Goal: Task Accomplishment & Management: Manage account settings

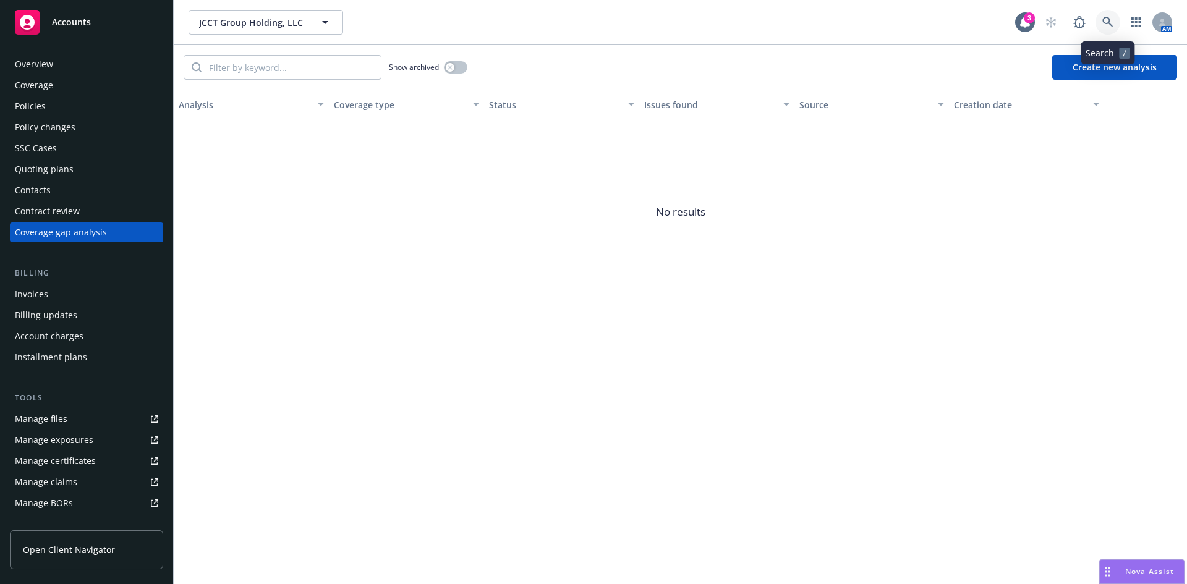
click at [1103, 19] on icon at bounding box center [1108, 22] width 11 height 11
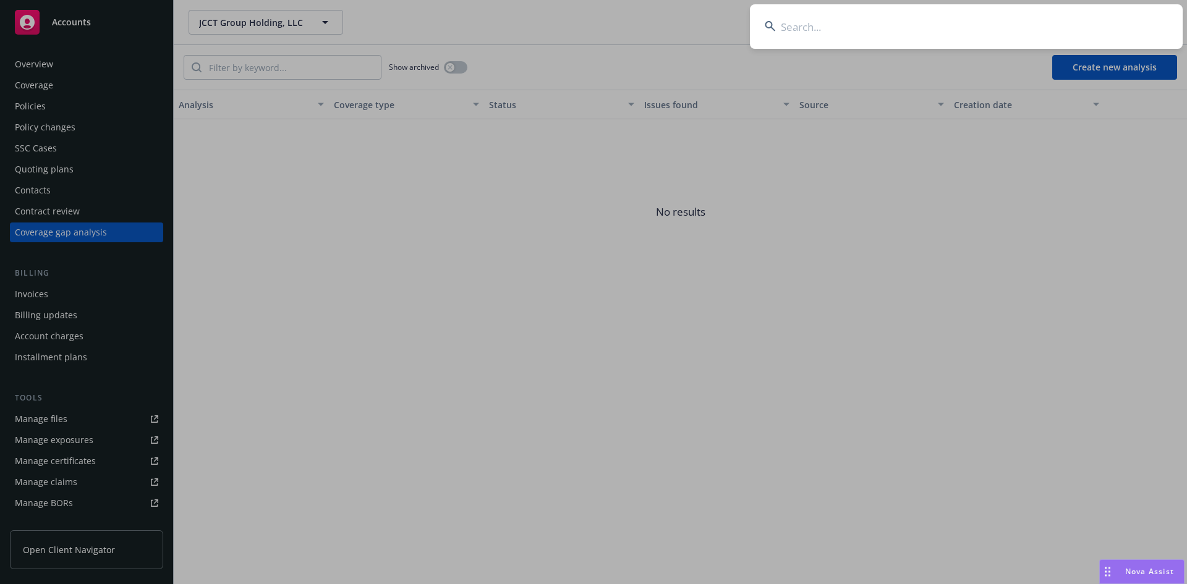
click at [929, 33] on input at bounding box center [966, 26] width 433 height 45
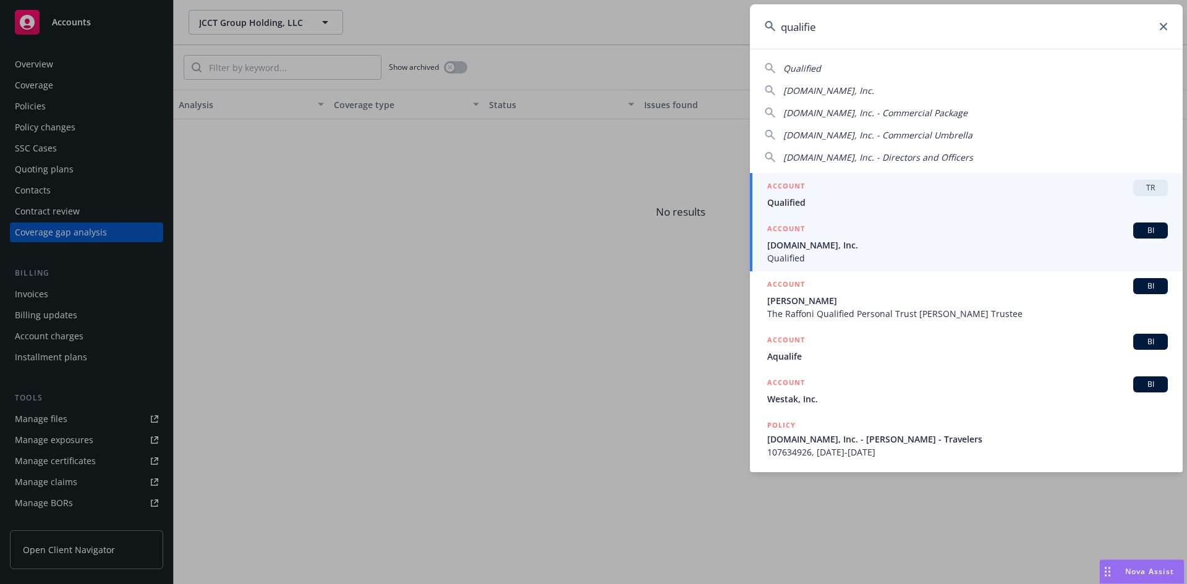
type input "qualifie"
click at [840, 259] on span "Qualified" at bounding box center [967, 258] width 401 height 13
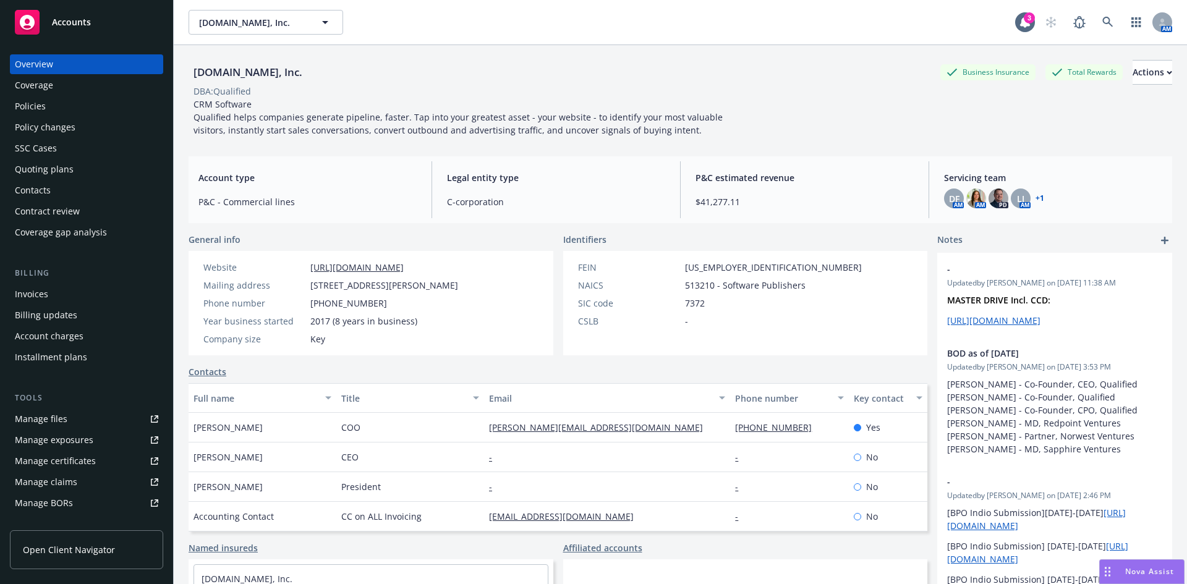
click at [42, 298] on div "Invoices" at bounding box center [31, 294] width 33 height 20
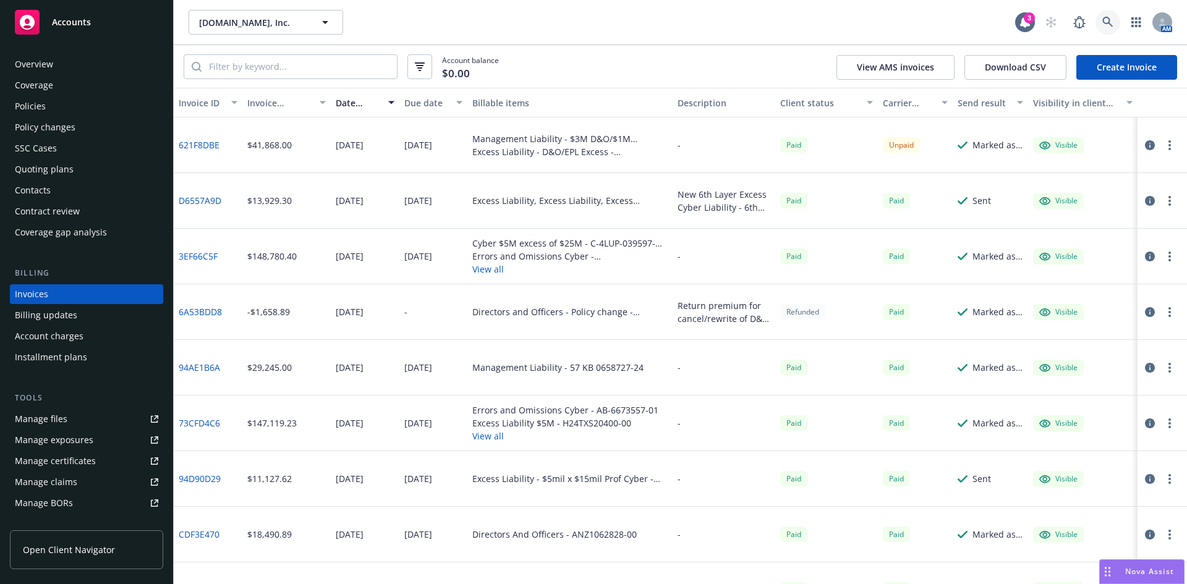
click at [1109, 26] on icon at bounding box center [1108, 22] width 11 height 11
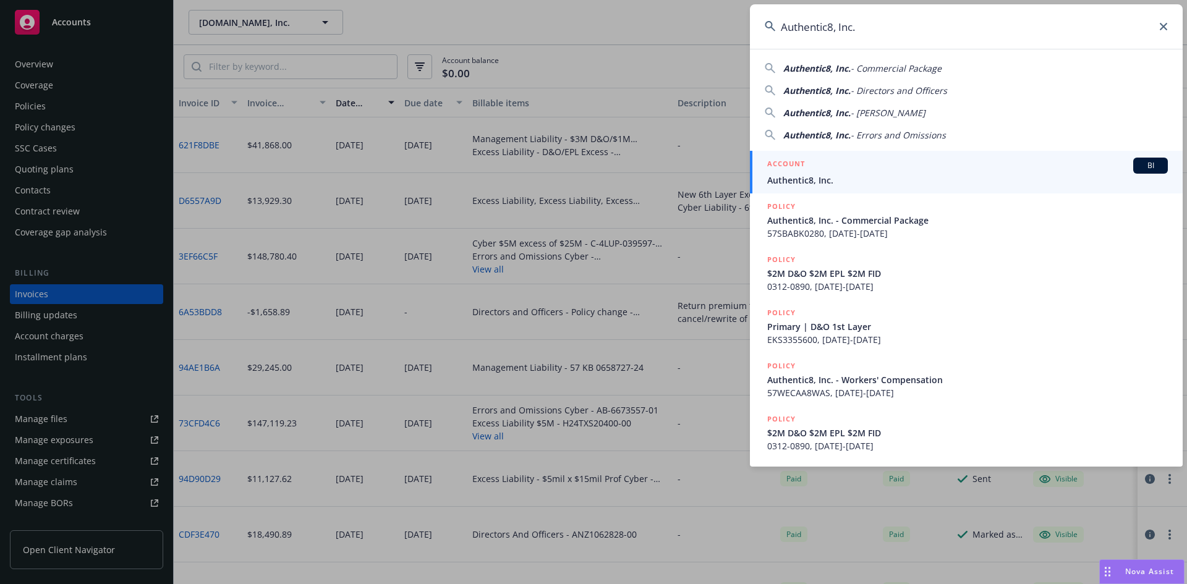
type input "Authentic8, Inc."
click at [835, 176] on span "Authentic8, Inc." at bounding box center [967, 180] width 401 height 13
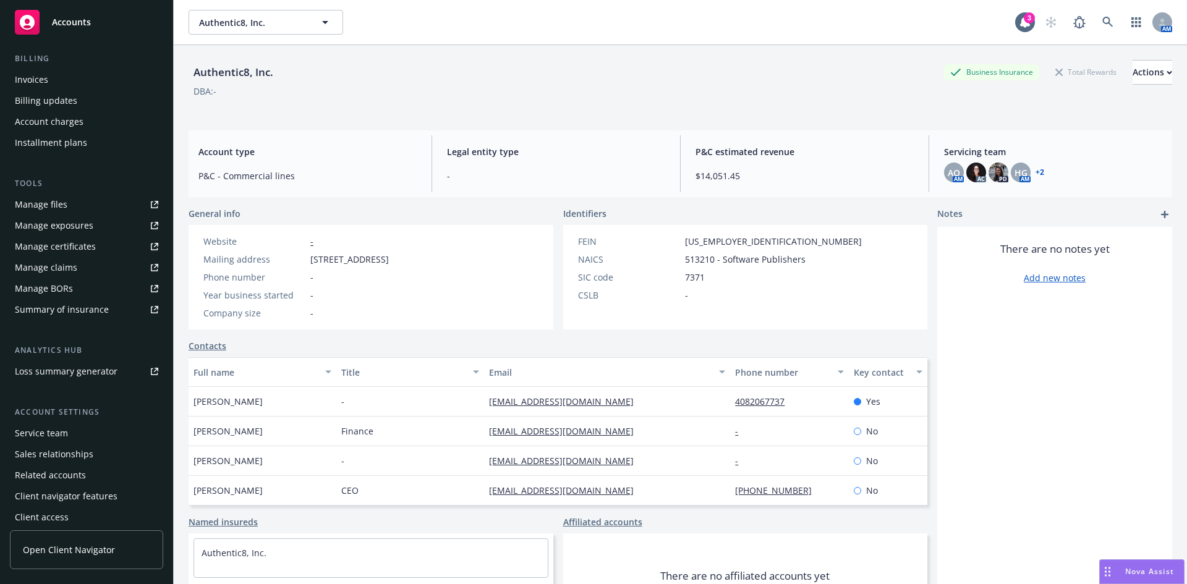
scroll to position [221, 0]
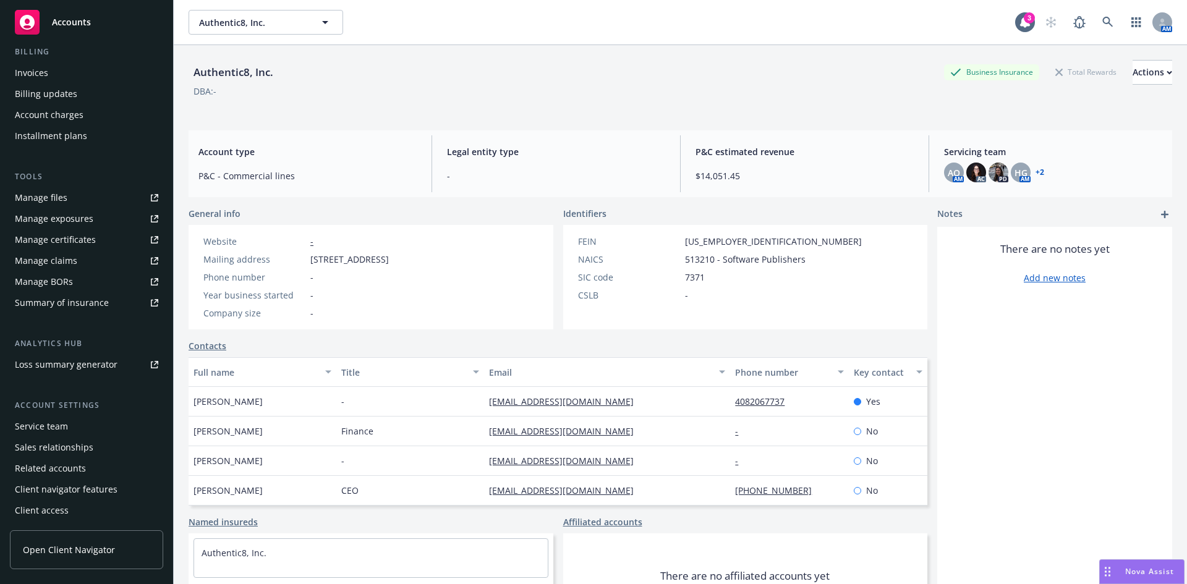
click at [39, 427] on div "Service team" at bounding box center [41, 427] width 53 height 20
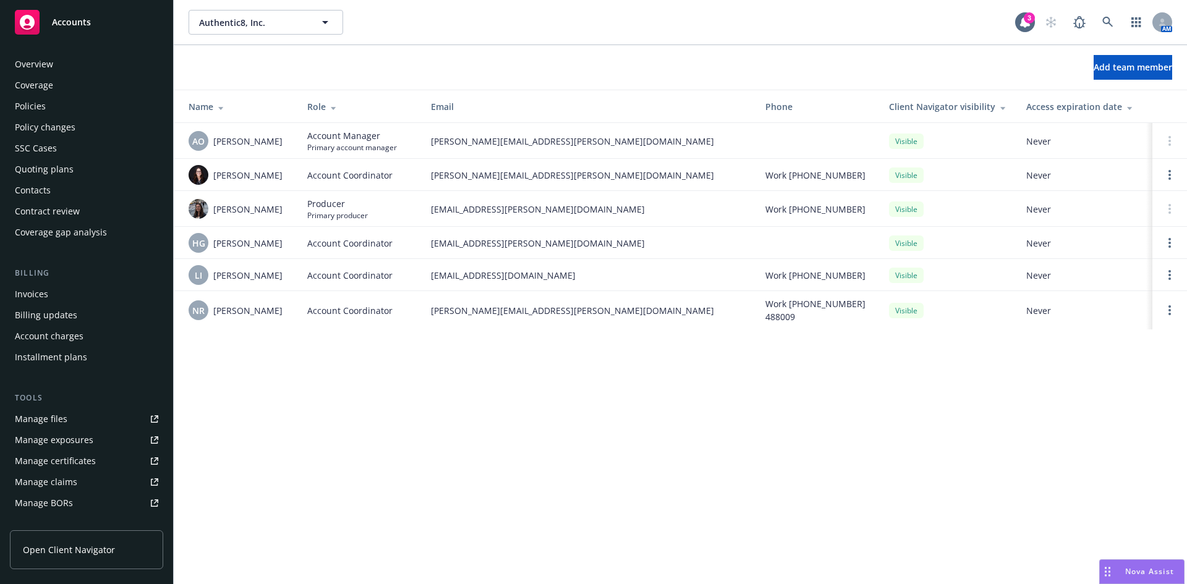
click at [52, 102] on div "Policies" at bounding box center [86, 106] width 143 height 20
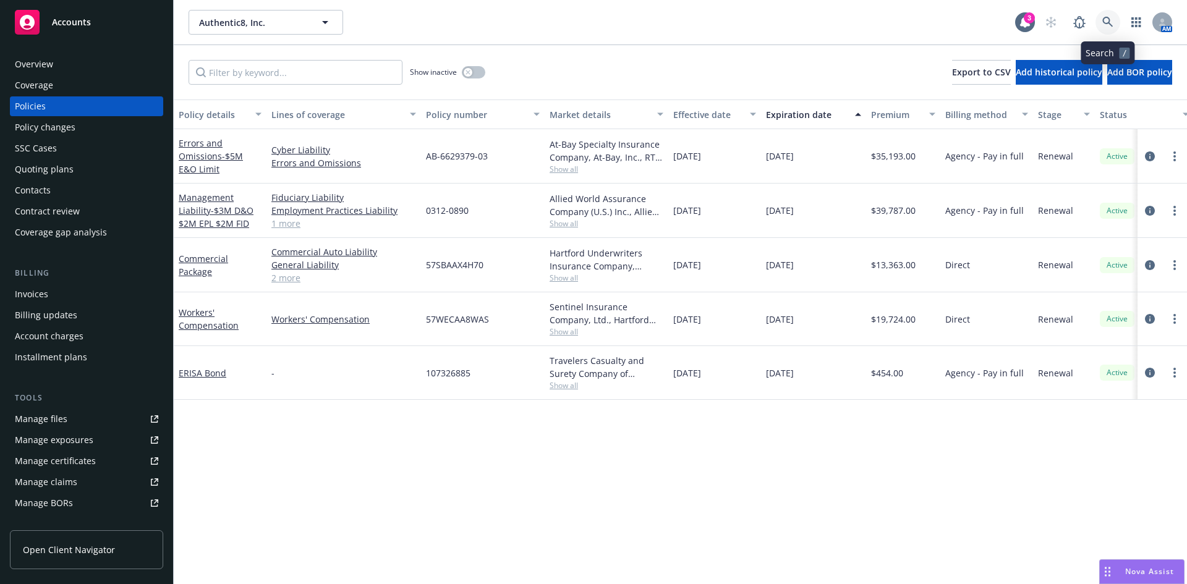
click at [1105, 22] on icon at bounding box center [1108, 22] width 11 height 11
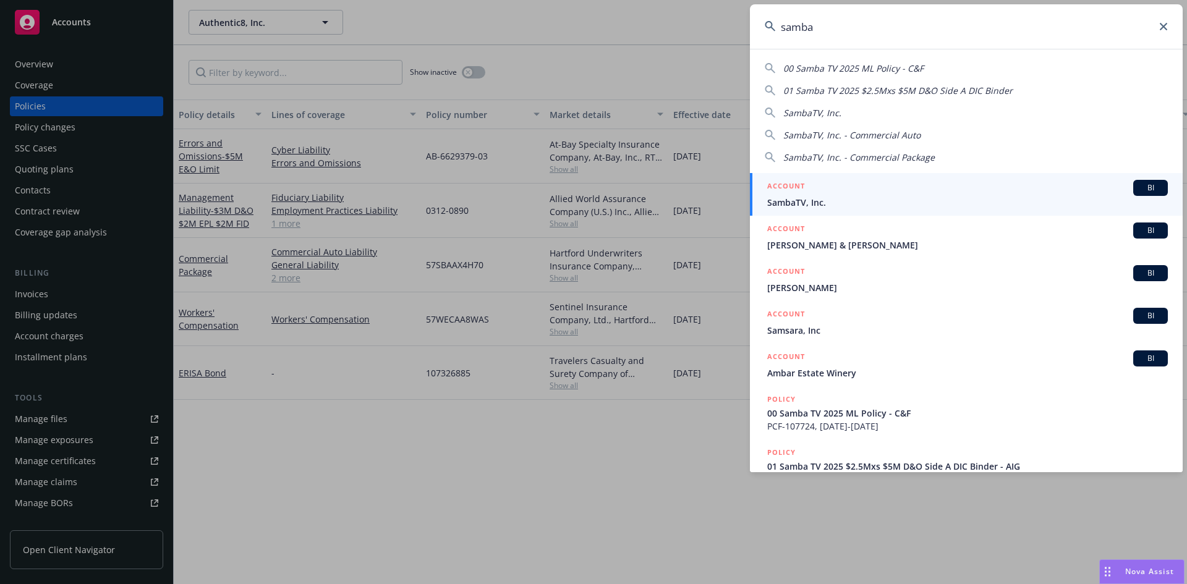
type input "samba"
click at [826, 193] on div "ACCOUNT BI" at bounding box center [967, 188] width 401 height 16
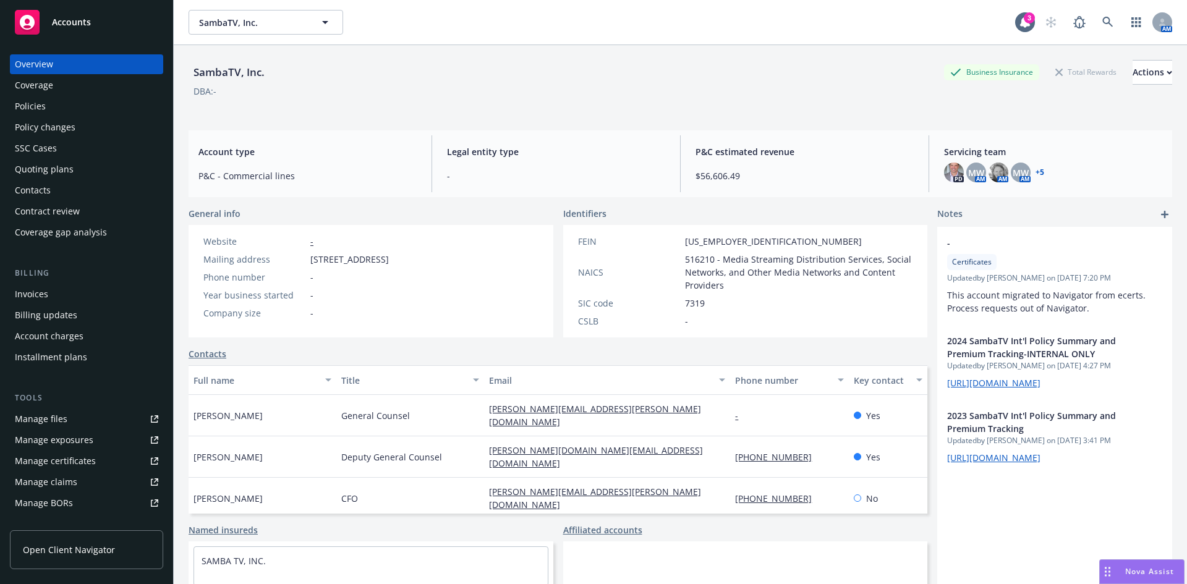
click at [17, 101] on div "Policies" at bounding box center [30, 106] width 31 height 20
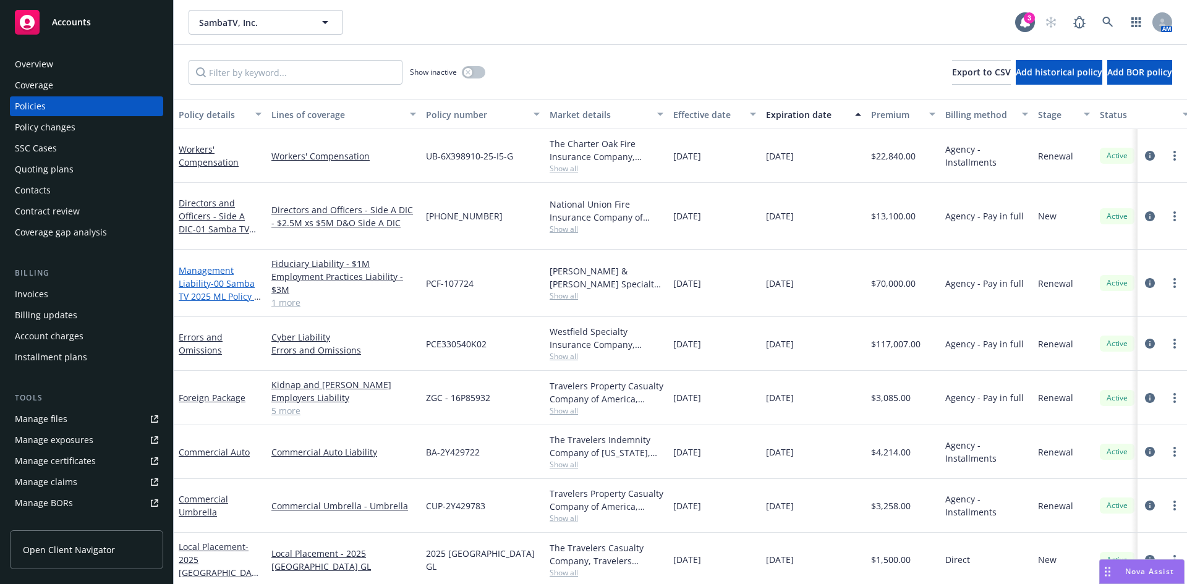
click at [222, 279] on span "- 00 Samba TV 2025 ML Policy - C&F" at bounding box center [220, 297] width 82 height 38
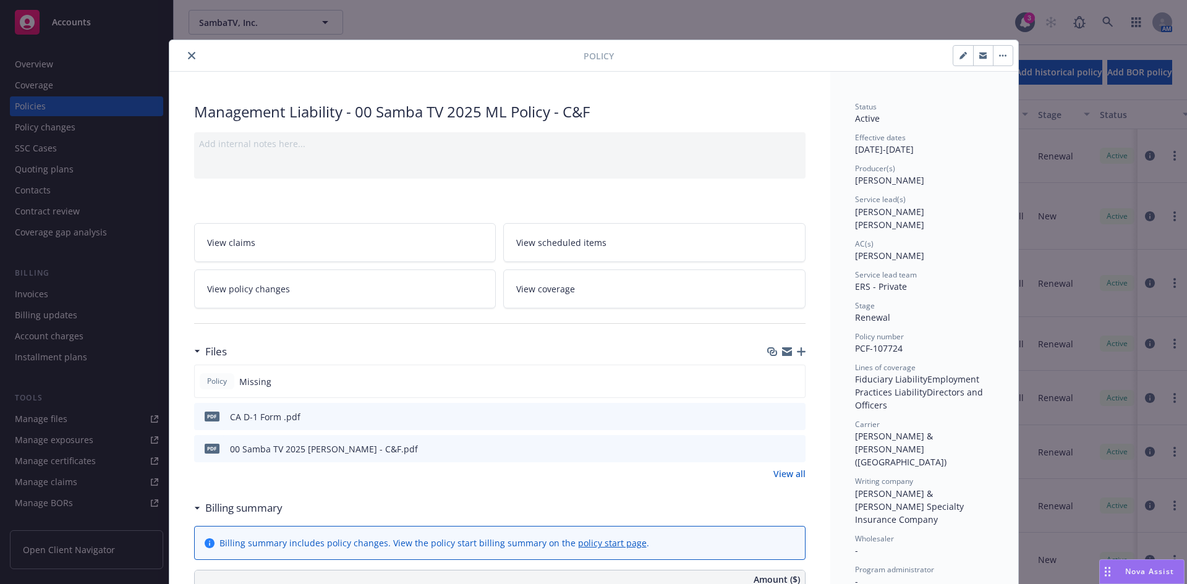
click at [797, 351] on icon "button" at bounding box center [801, 352] width 9 height 9
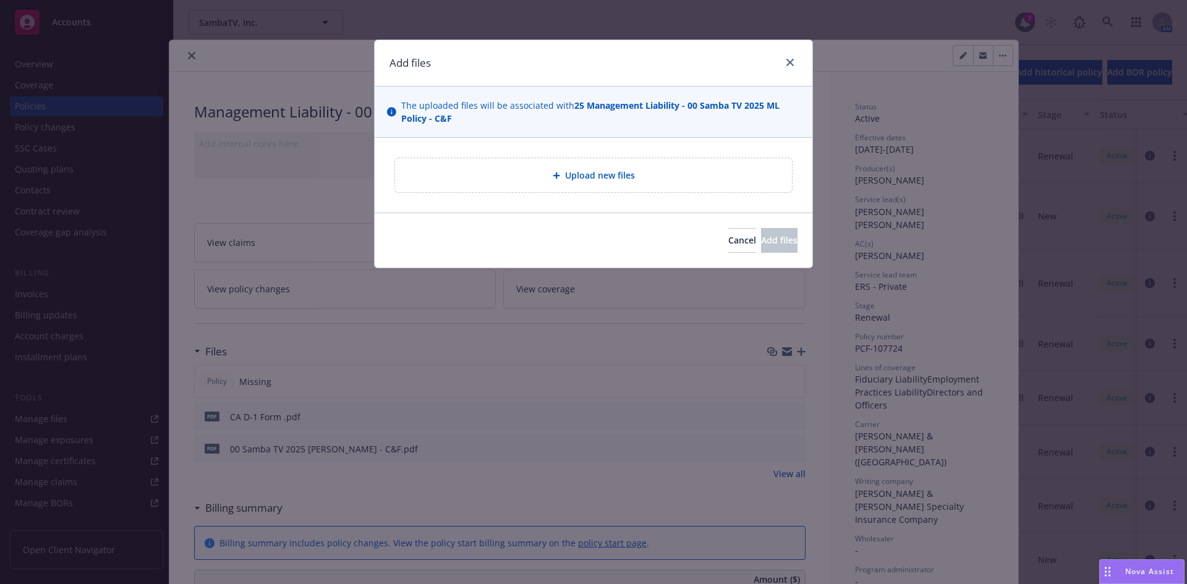
type textarea "x"
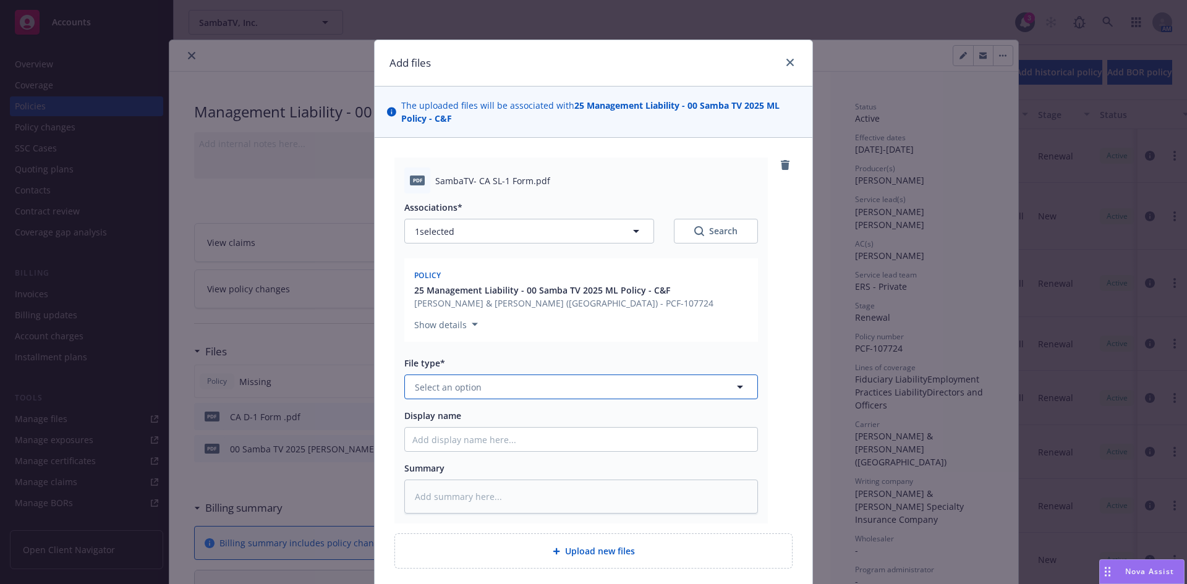
click at [432, 395] on button "Select an option" at bounding box center [581, 387] width 354 height 25
type input "com"
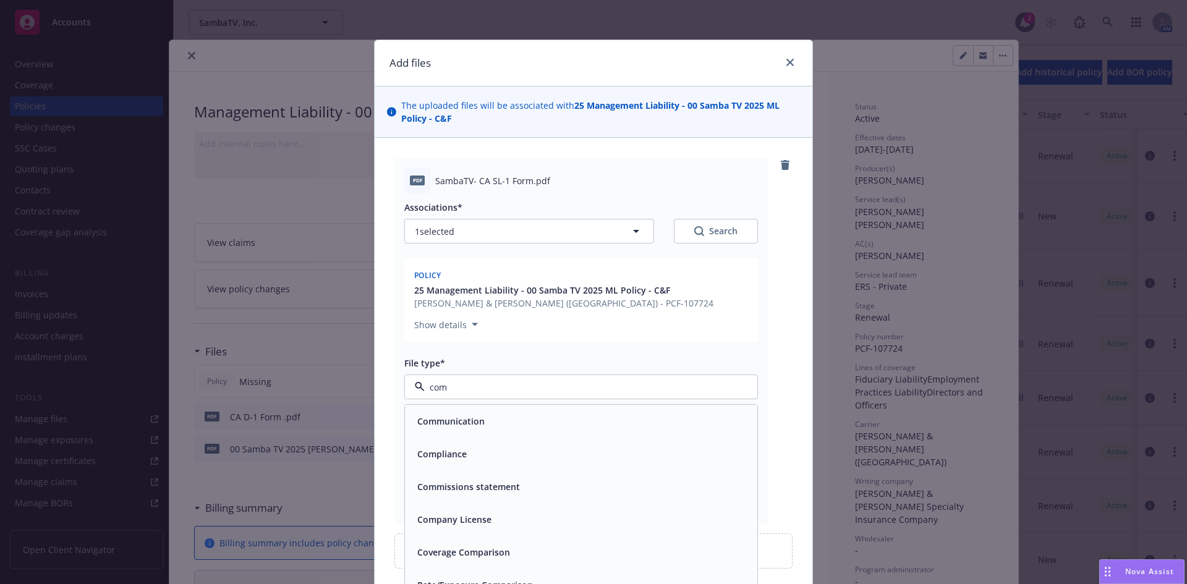
click at [470, 456] on div "Compliance" at bounding box center [581, 454] width 338 height 18
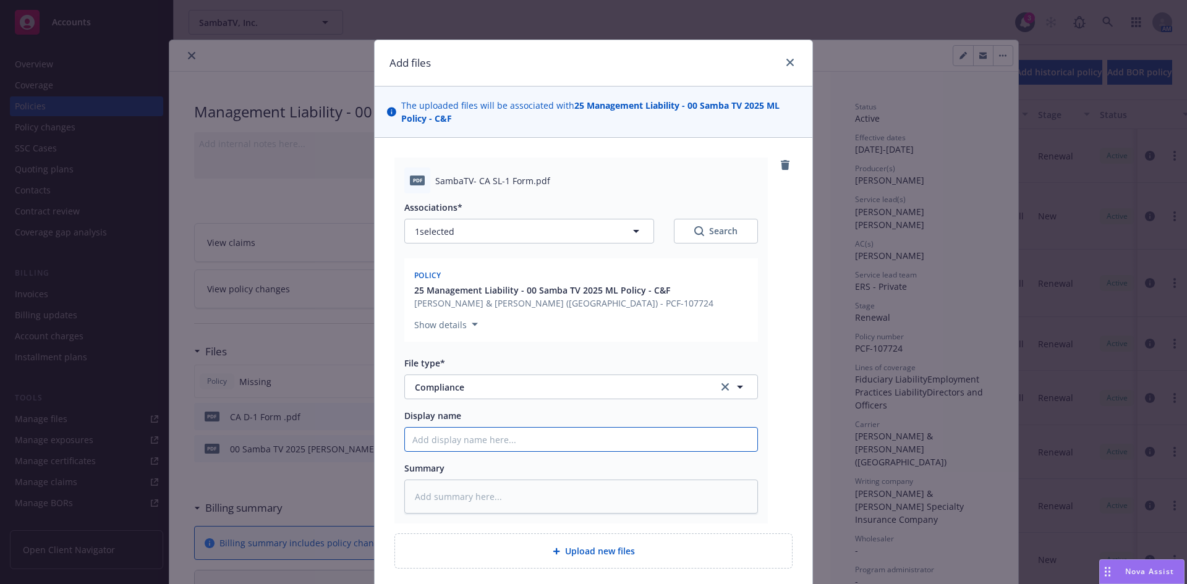
drag, startPoint x: 451, startPoint y: 437, endPoint x: 441, endPoint y: 434, distance: 10.2
click at [451, 437] on input "Display name" at bounding box center [581, 440] width 353 height 24
type textarea "x"
type input "C"
type textarea "x"
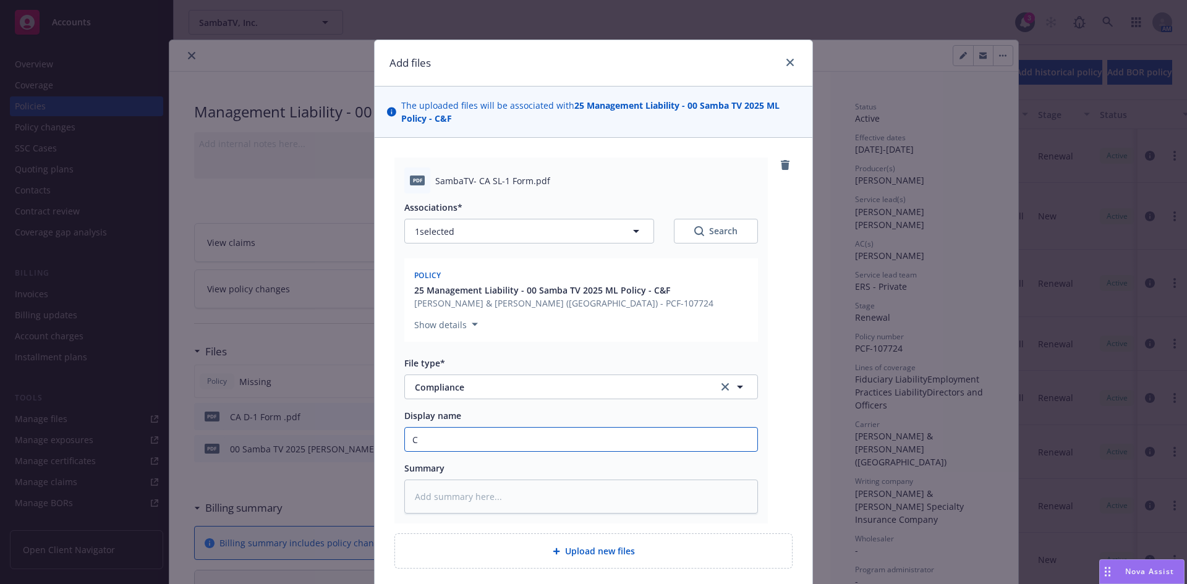
type input "CA"
type textarea "x"
type input "CA"
type textarea "x"
type input "CA S"
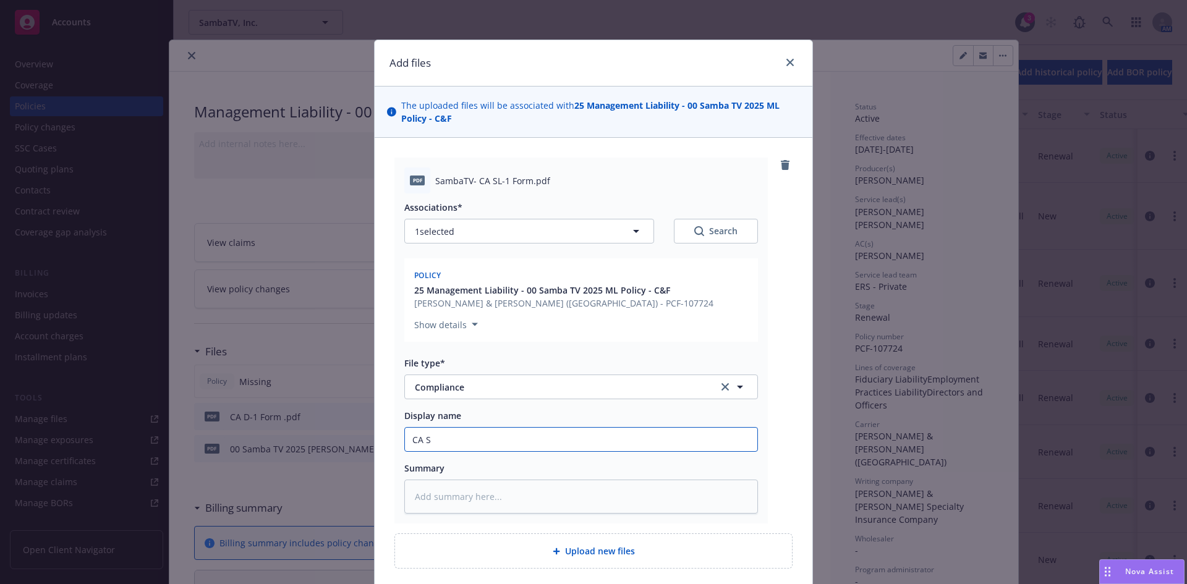
type textarea "x"
type input "CA SL"
type textarea "x"
type input "CA SL-"
type textarea "x"
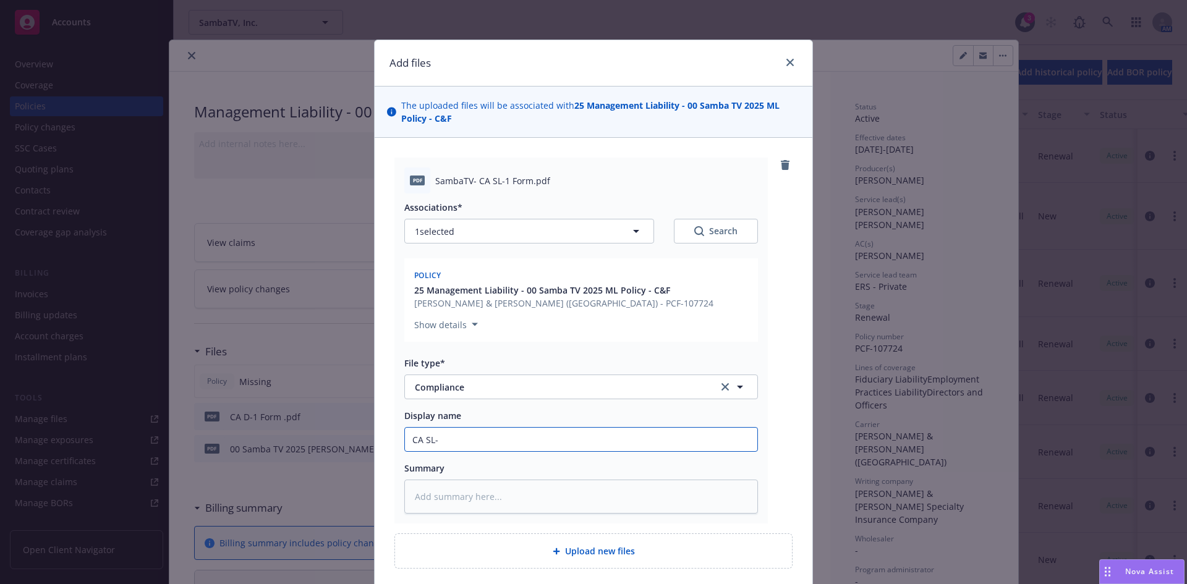
type input "CA SL-1"
type textarea "x"
type input "CA SL-1"
type textarea "x"
type input "CA SL-1 F"
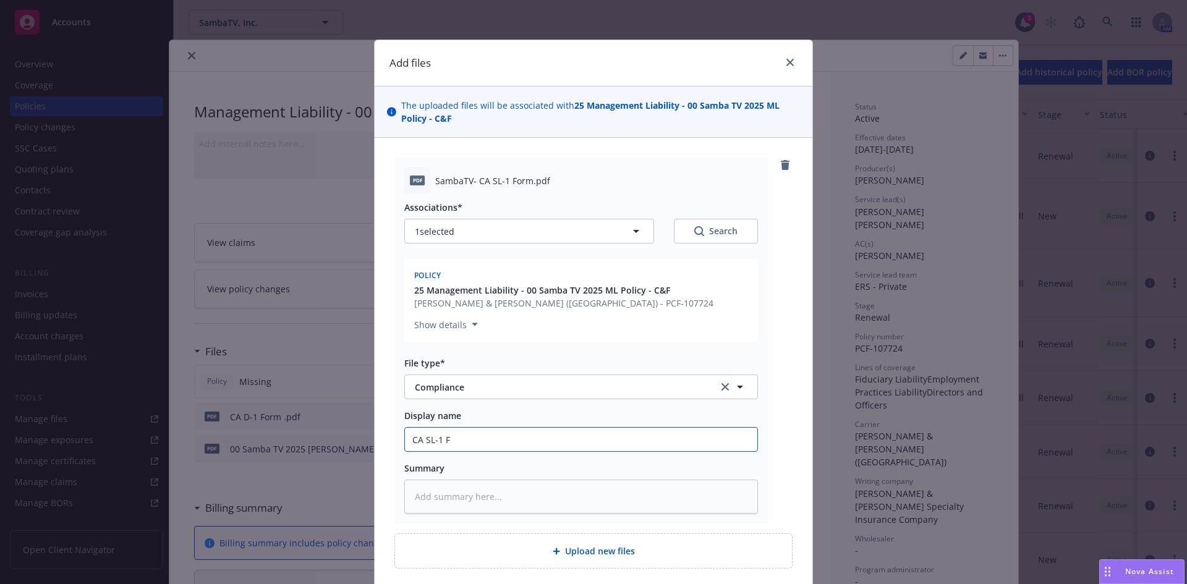
type textarea "x"
type input "CA SL-1 For"
type textarea "x"
type input "CA SL-1 Form"
type textarea "x"
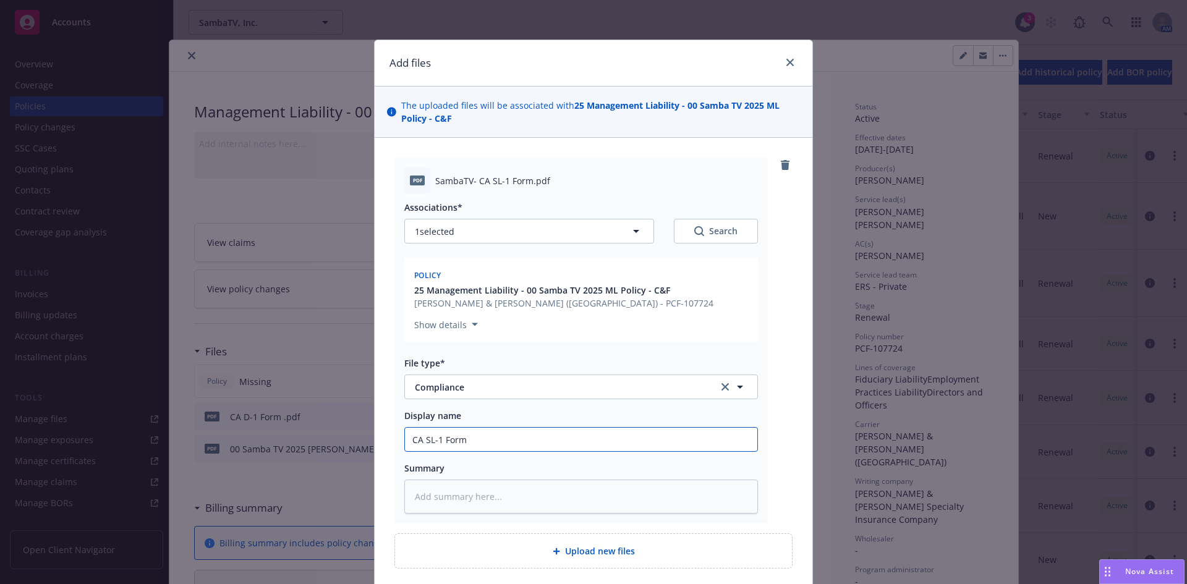
type input "CA SL-1 Form"
type textarea "x"
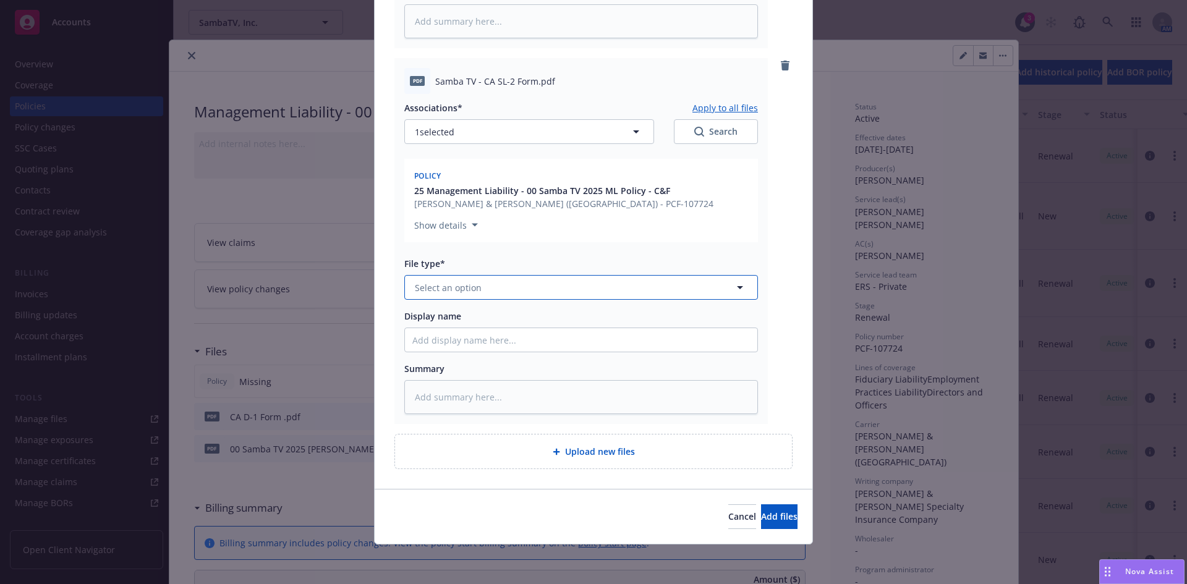
click at [440, 281] on button "Select an option" at bounding box center [581, 287] width 354 height 25
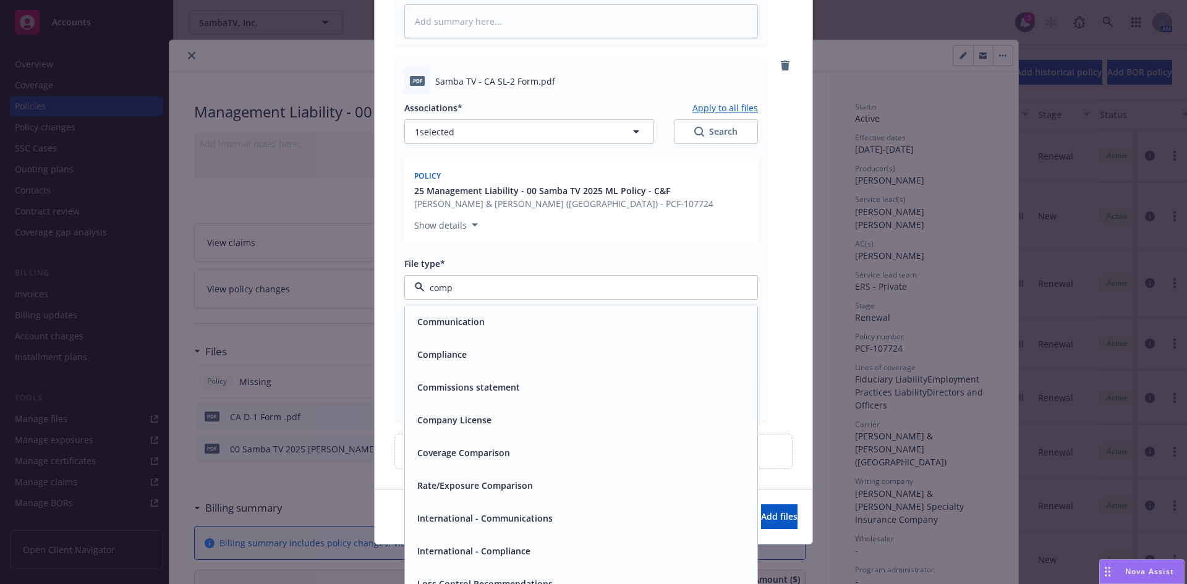
type input "compl"
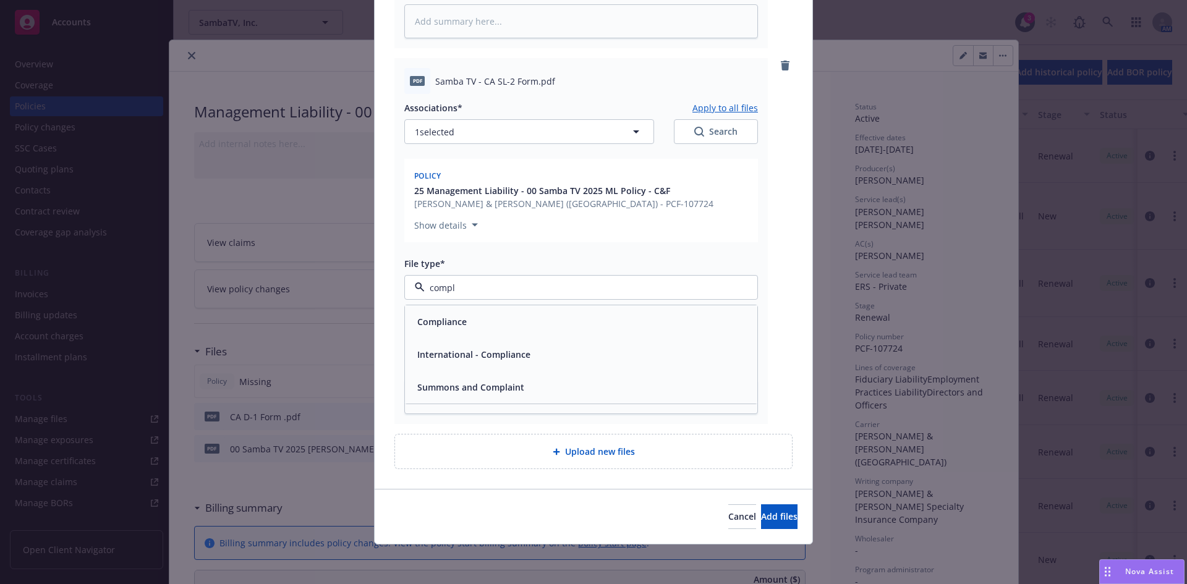
click at [440, 325] on span "Compliance" at bounding box center [441, 321] width 49 height 13
type textarea "x"
type input "C"
type textarea "x"
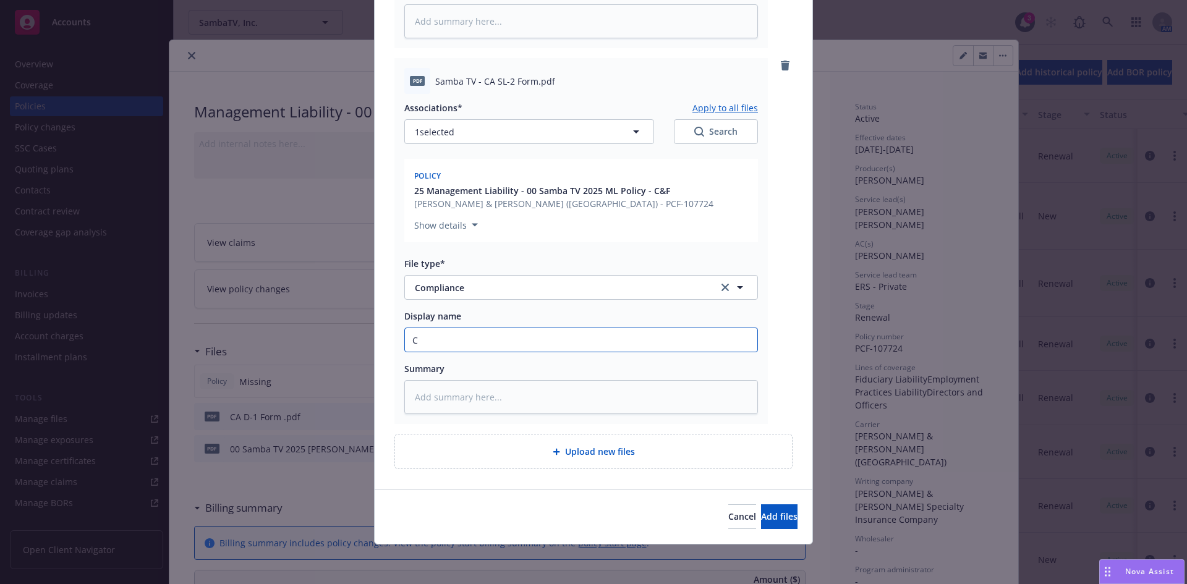
type input "CA"
type textarea "x"
type input "CA"
type textarea "x"
type input "CA SL"
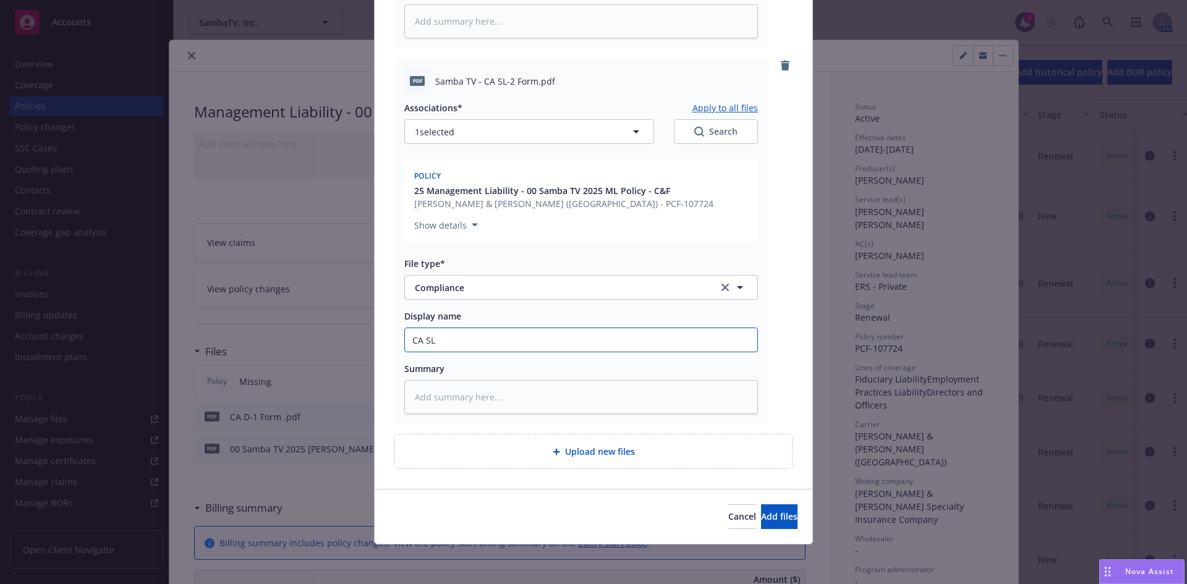
type textarea "x"
type input "CA SL-"
type textarea "x"
type input "CA SL-2"
type textarea "x"
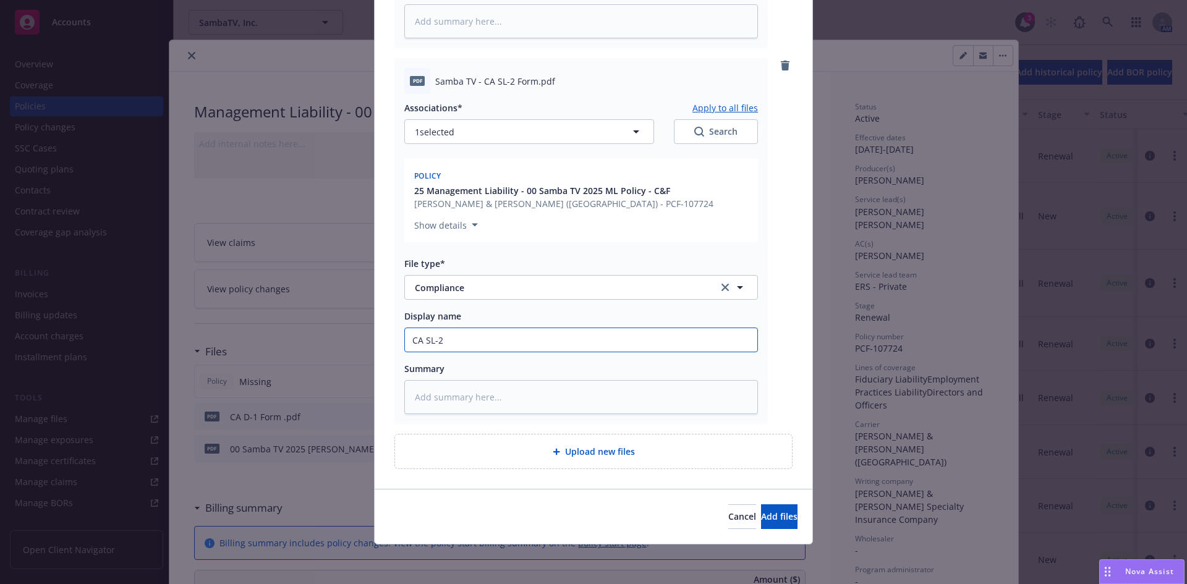
type input "CA SL-2"
type textarea "x"
type input "CA SL-2 F"
type textarea "x"
type input "CA SL-2 For"
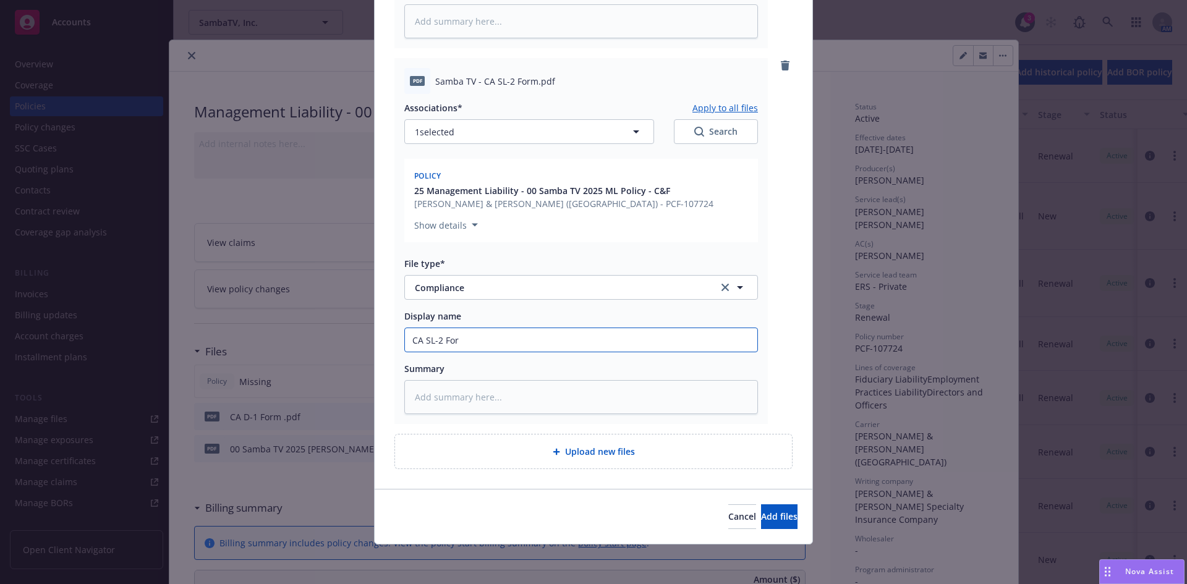
type textarea "x"
type input "CA SL-2 Form"
type textarea "x"
type input "CA SL-2 Form"
click at [761, 505] on button "Add files" at bounding box center [779, 517] width 36 height 25
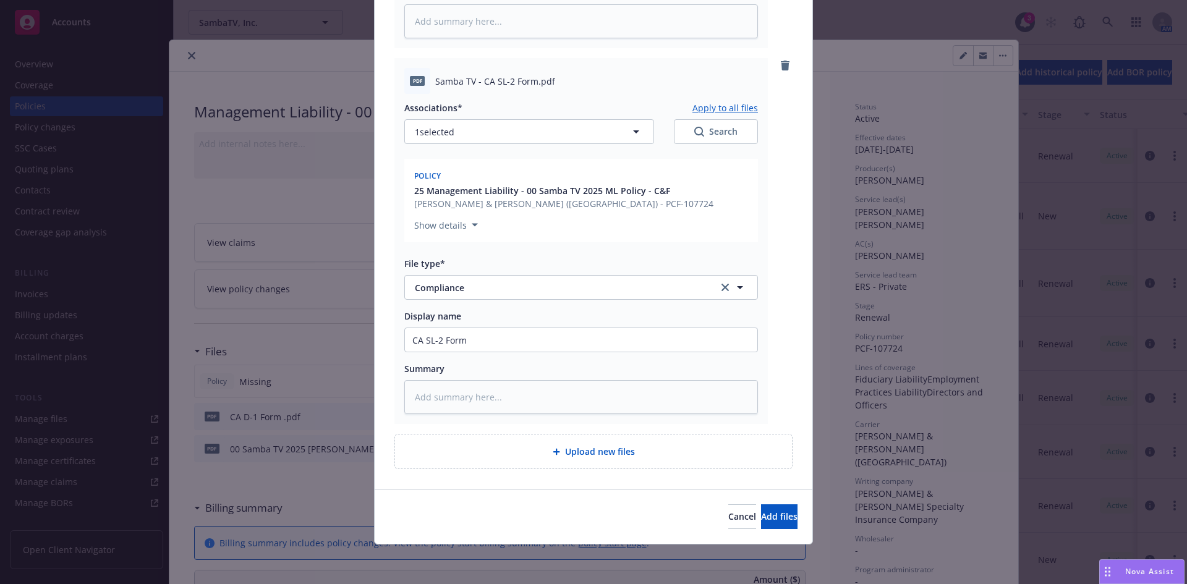
scroll to position [430, 0]
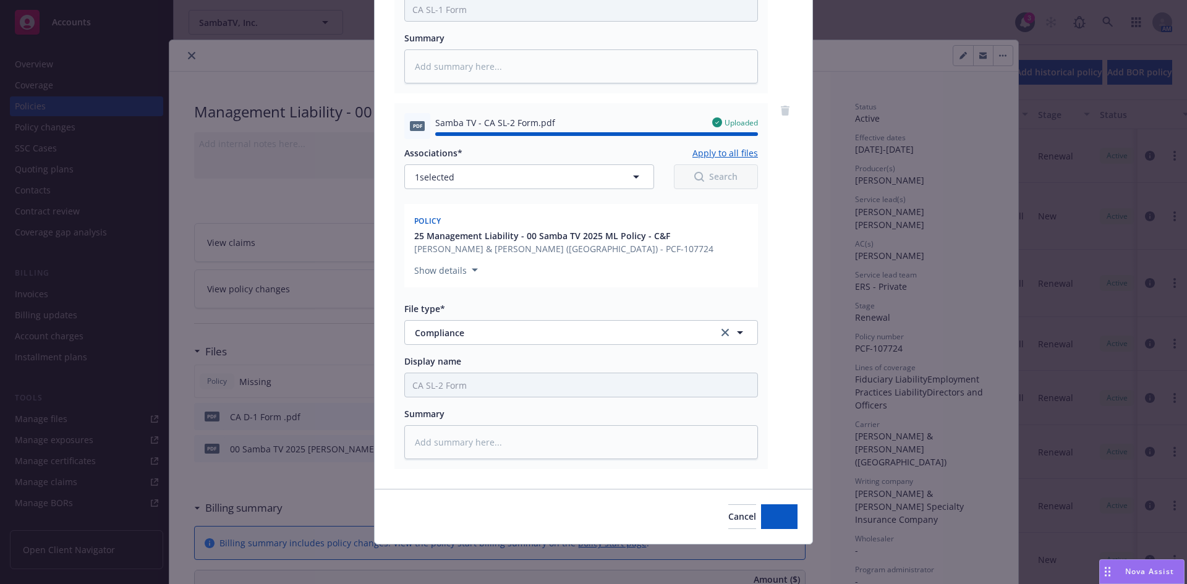
type textarea "x"
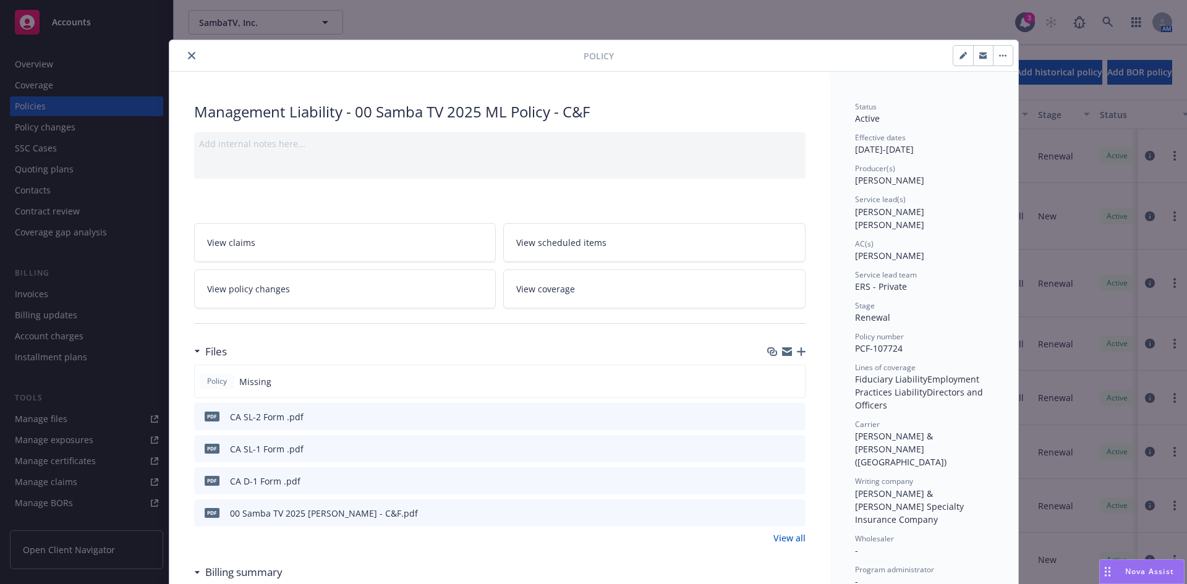
click at [770, 515] on icon "download file" at bounding box center [774, 513] width 10 height 10
click at [776, 541] on link "View all" at bounding box center [790, 538] width 32 height 13
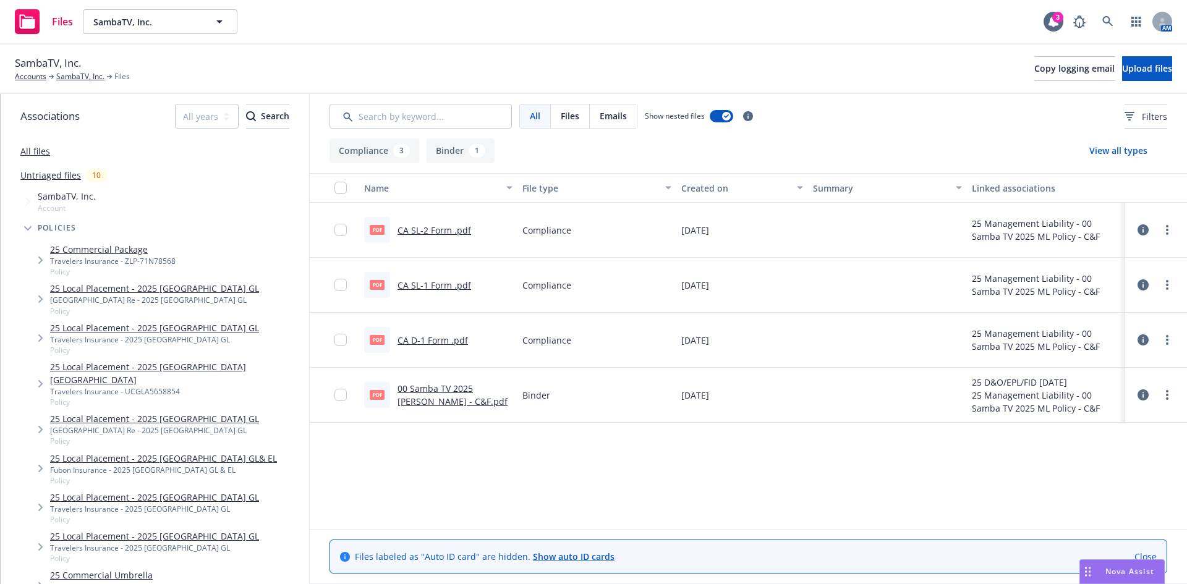
click at [50, 77] on icon at bounding box center [51, 76] width 5 height 5
click at [76, 77] on link "SambaTV, Inc." at bounding box center [80, 76] width 48 height 11
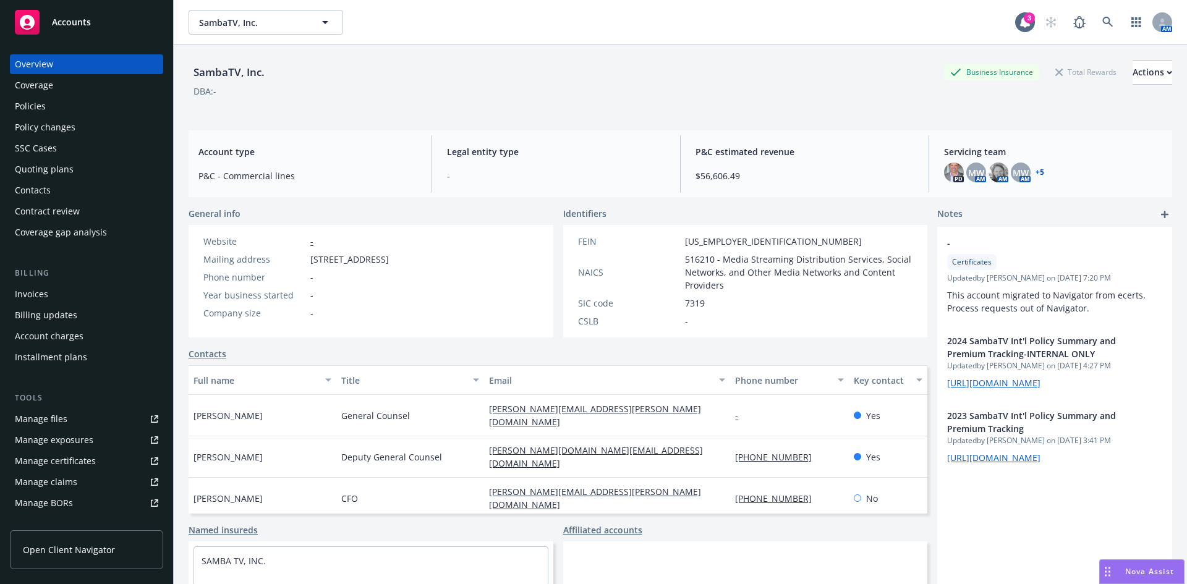
click at [14, 291] on link "Invoices" at bounding box center [86, 294] width 153 height 20
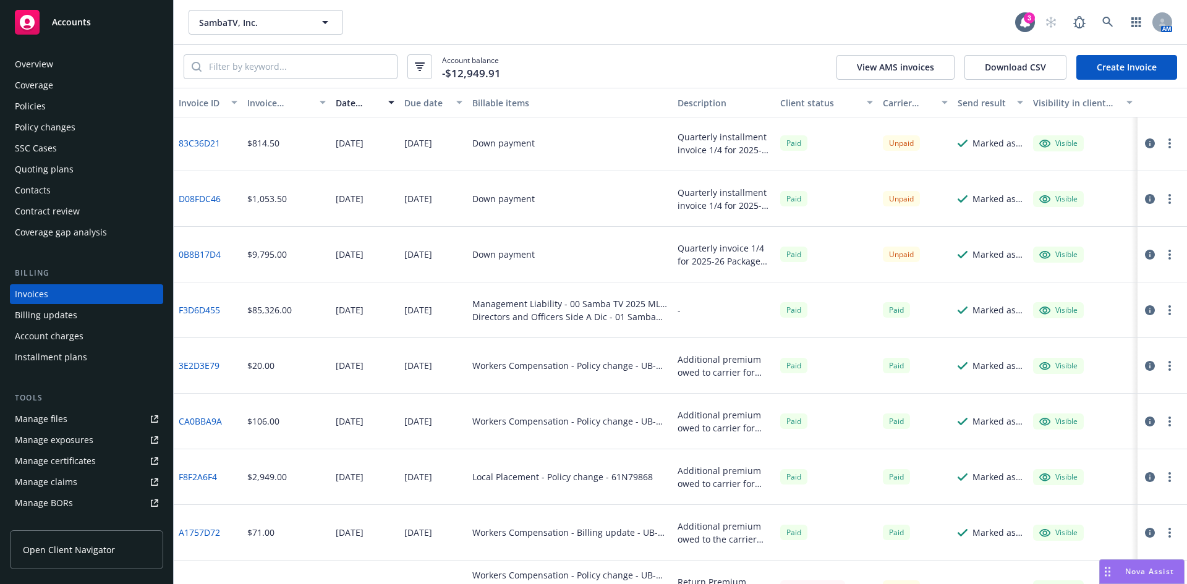
scroll to position [244, 0]
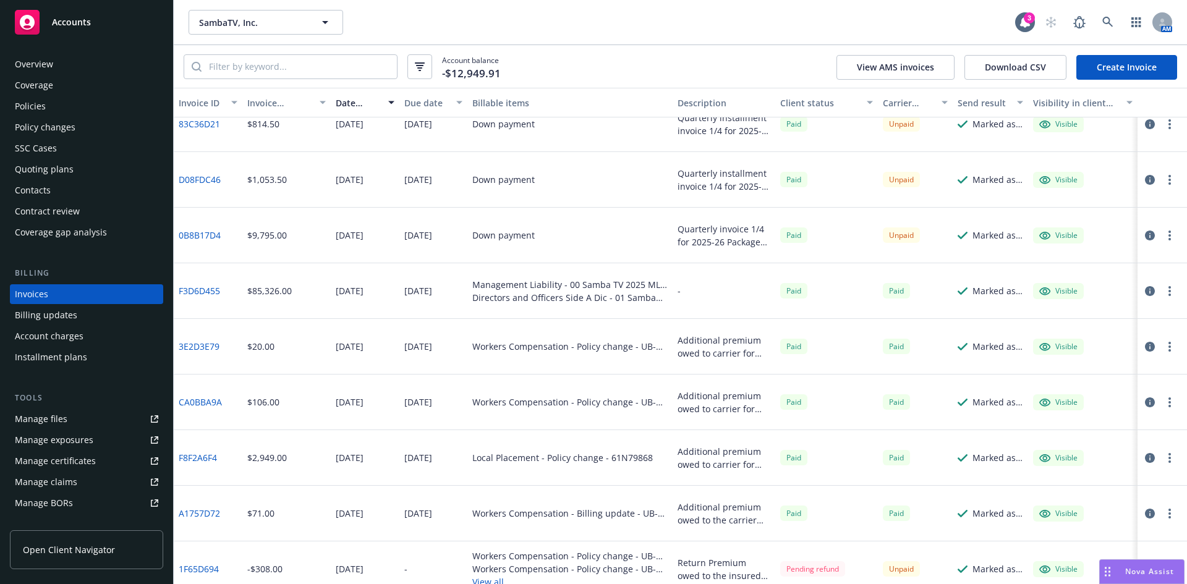
click at [208, 293] on link "F3D6D455" at bounding box center [199, 290] width 41 height 13
click at [45, 105] on div "Policies" at bounding box center [30, 106] width 31 height 20
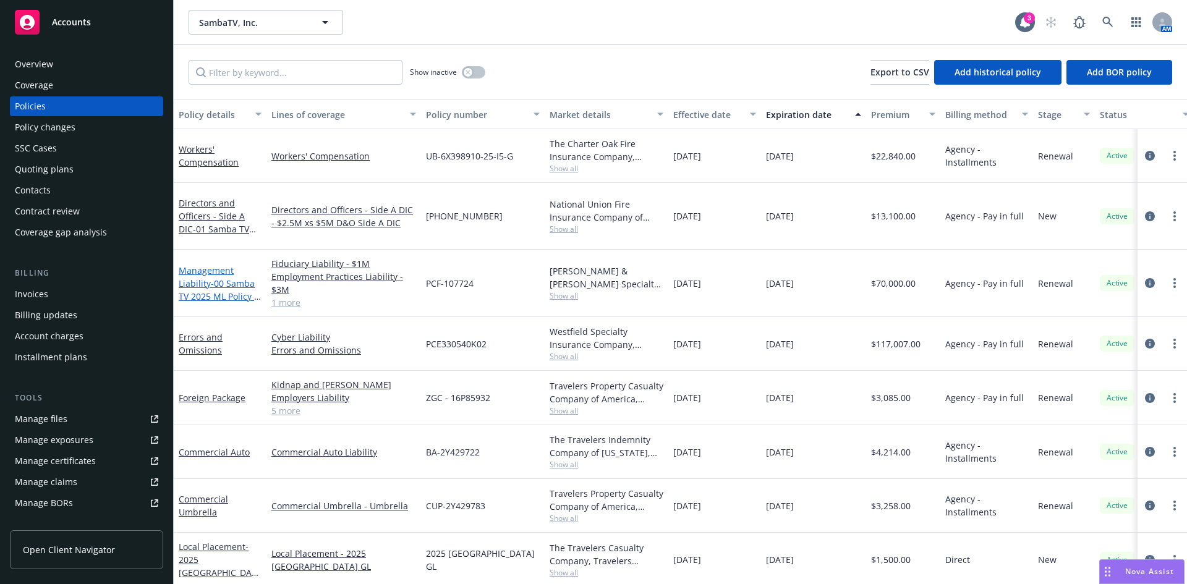
click at [210, 288] on span "- 00 Samba TV 2025 ML Policy - C&F" at bounding box center [220, 297] width 82 height 38
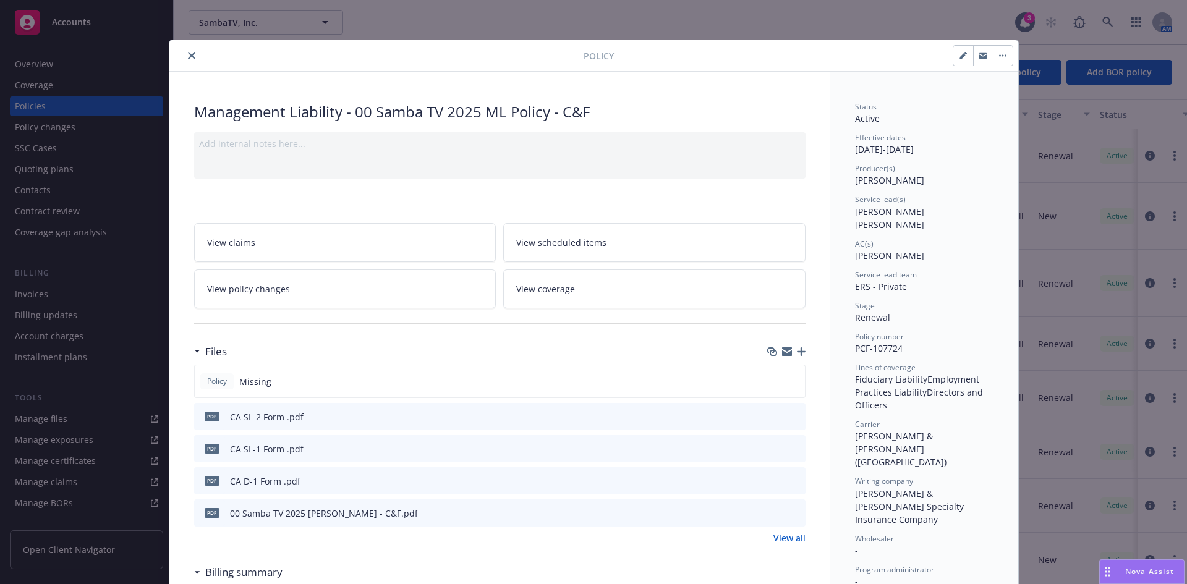
click at [779, 477] on div at bounding box center [785, 481] width 31 height 13
click at [769, 482] on icon "download file" at bounding box center [774, 481] width 10 height 10
click at [797, 351] on icon "button" at bounding box center [801, 352] width 9 height 9
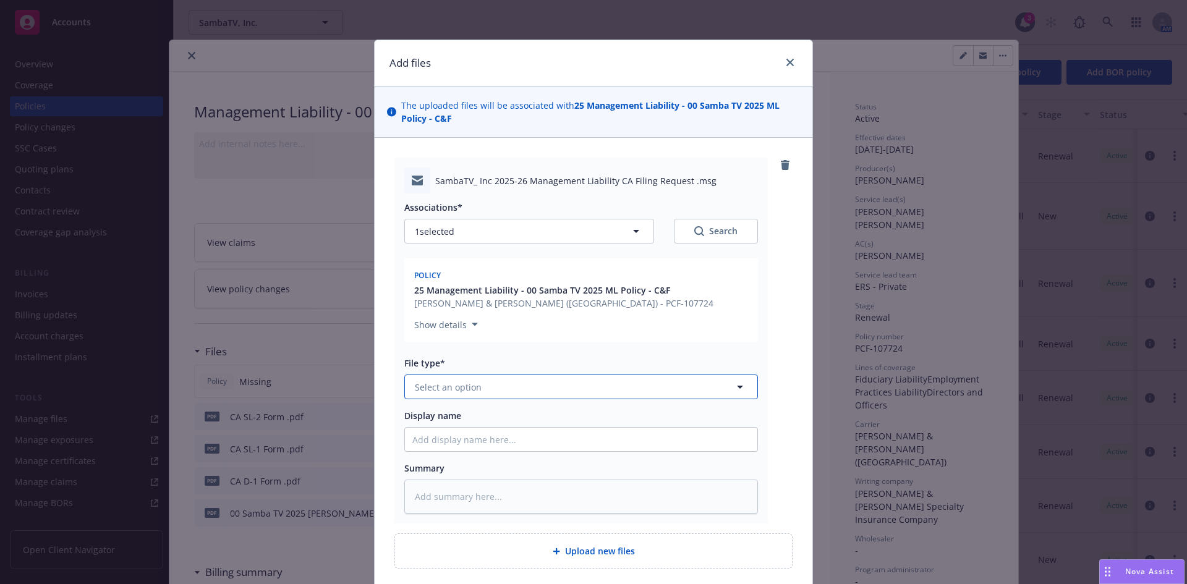
click at [435, 388] on span "Select an option" at bounding box center [448, 387] width 67 height 13
type input "com"
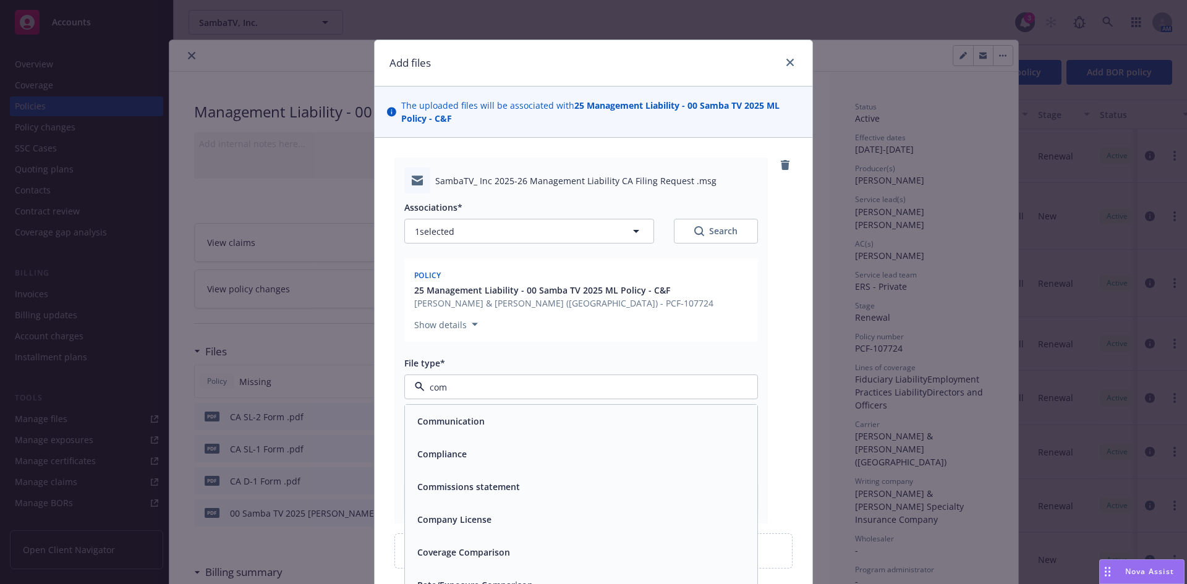
click at [451, 456] on span "Compliance" at bounding box center [441, 454] width 49 height 13
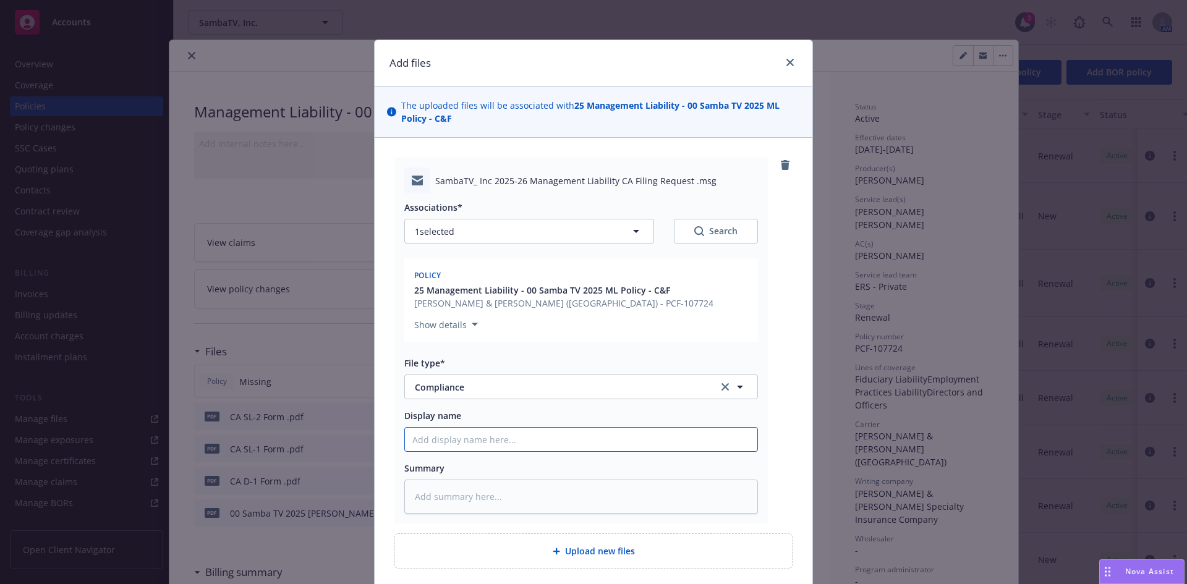
click at [417, 435] on input "Display name" at bounding box center [581, 440] width 353 height 24
type textarea "x"
type input "C"
type textarea "x"
type input "CA"
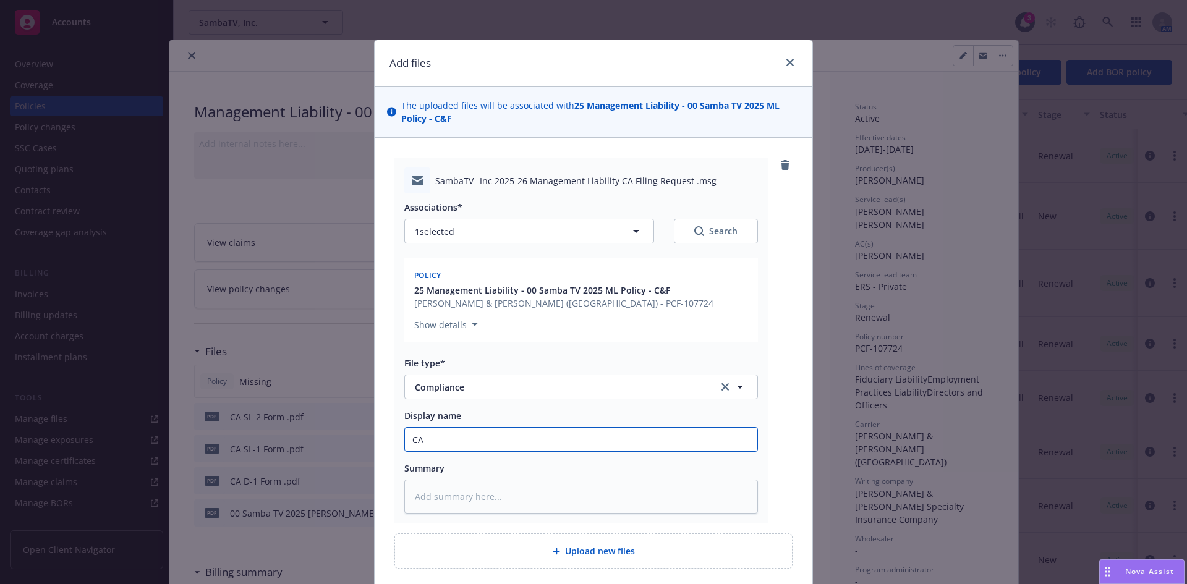
type textarea "x"
type input "CA"
type textarea "x"
type input "CA S"
type textarea "x"
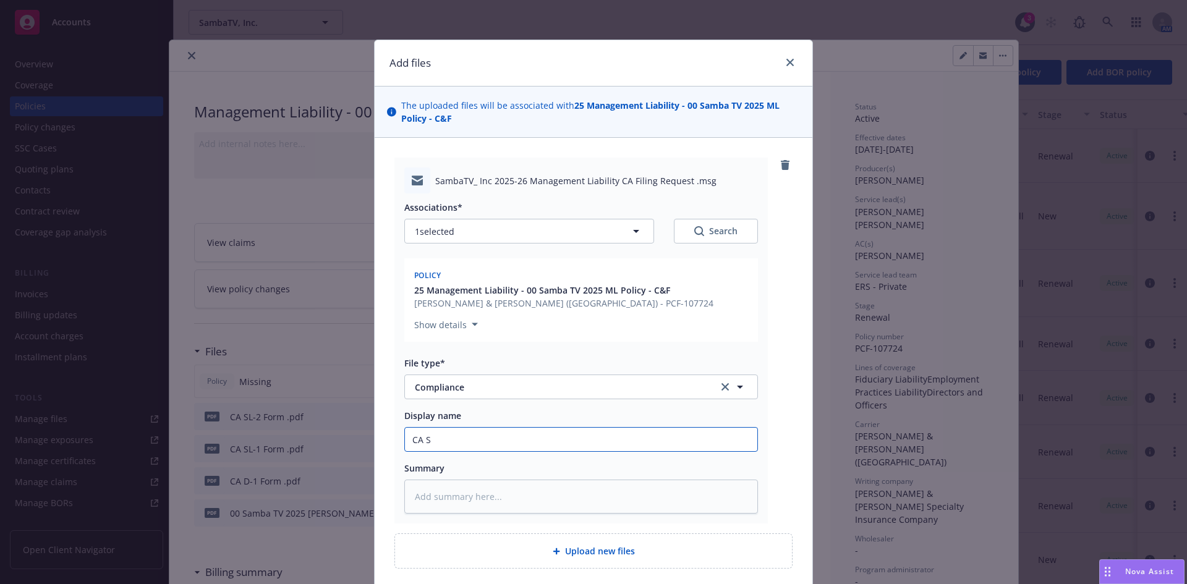
type input "CA SL"
type textarea "x"
type input "CA SL"
type textarea "x"
type input "CA SL F"
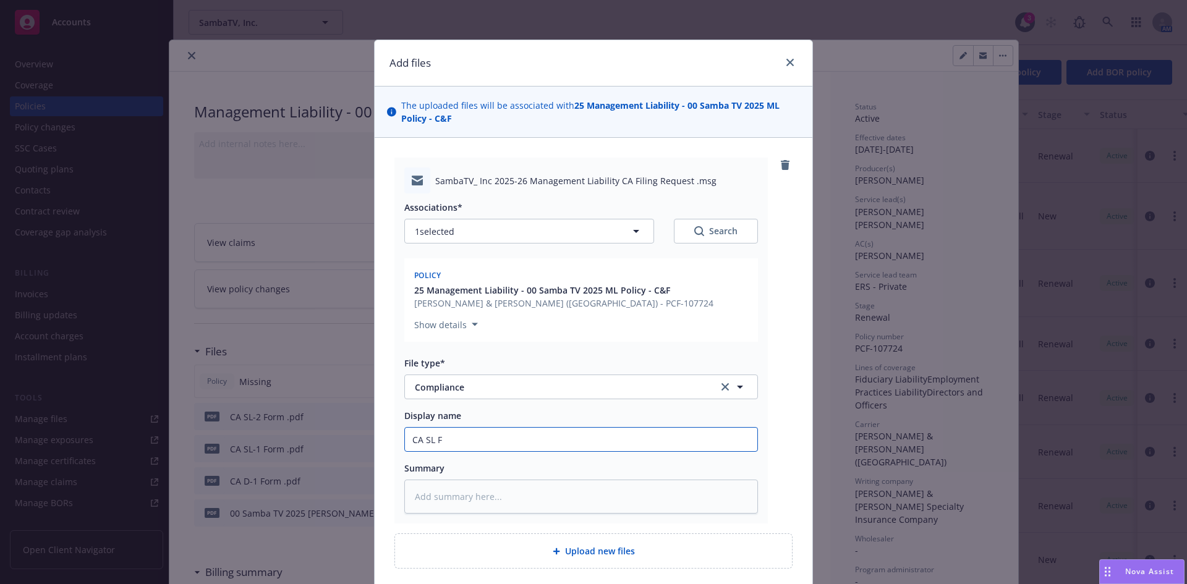
type textarea "x"
type input "CA SL Fi"
type textarea "x"
type input "CA SL Fil"
type textarea "x"
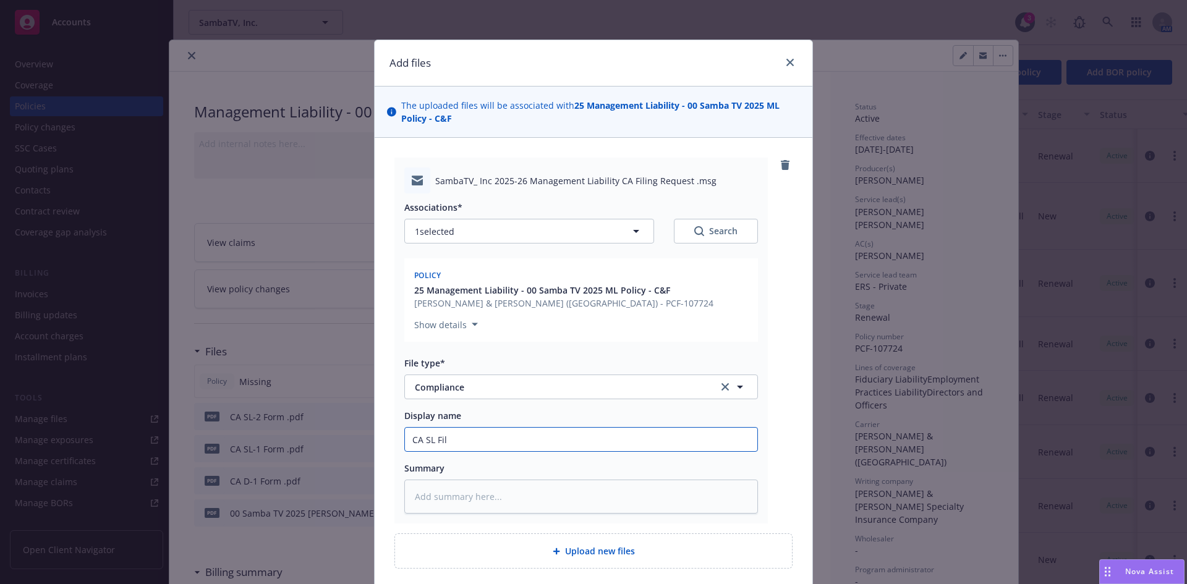
type input "CA SL Fili"
type textarea "x"
type input "CA SL Filing"
type textarea "x"
type input "CA SL Filing"
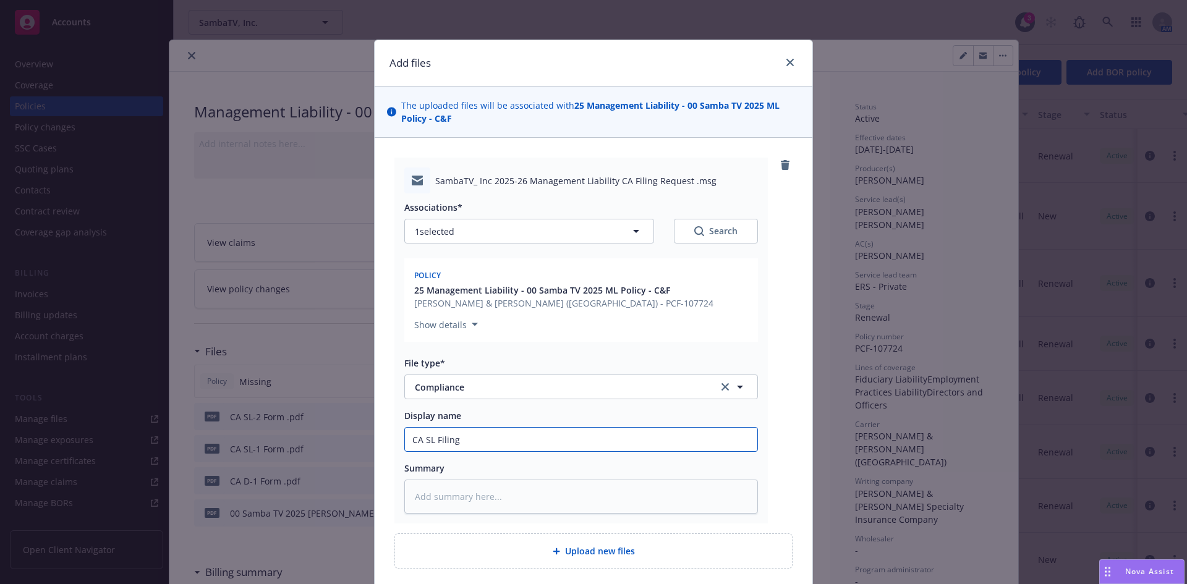
type textarea "x"
type input "CA SL Filing R"
type textarea "x"
type input "CA SL Filing Re"
type textarea "x"
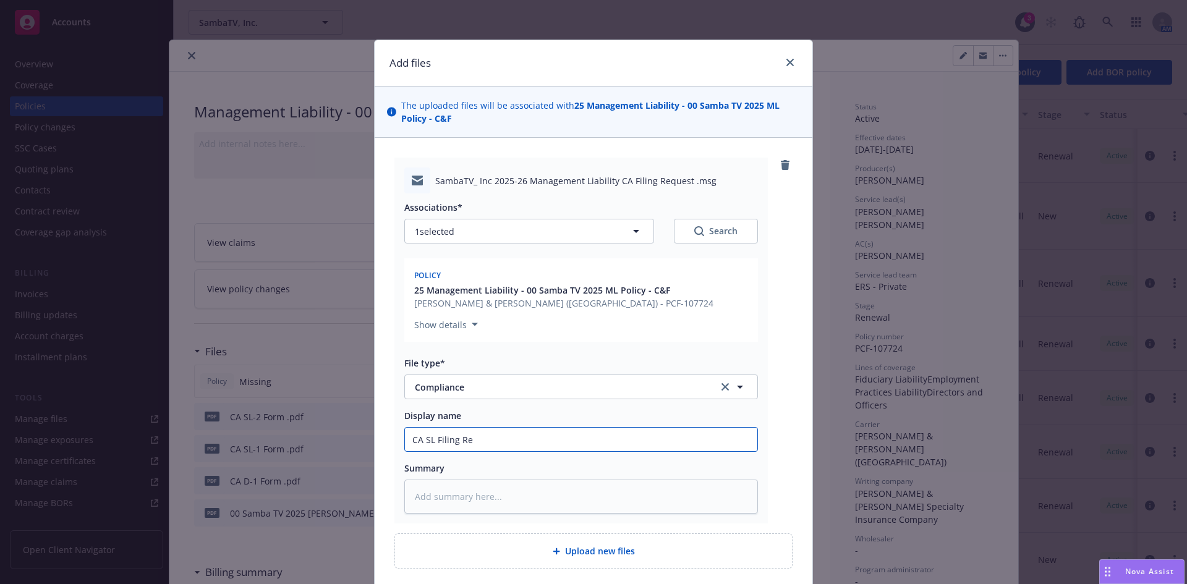
type input "CA SL Filing Req"
type textarea "x"
type input "CA SL Filing Requ"
type textarea "x"
type input "CA SL Filing Reque"
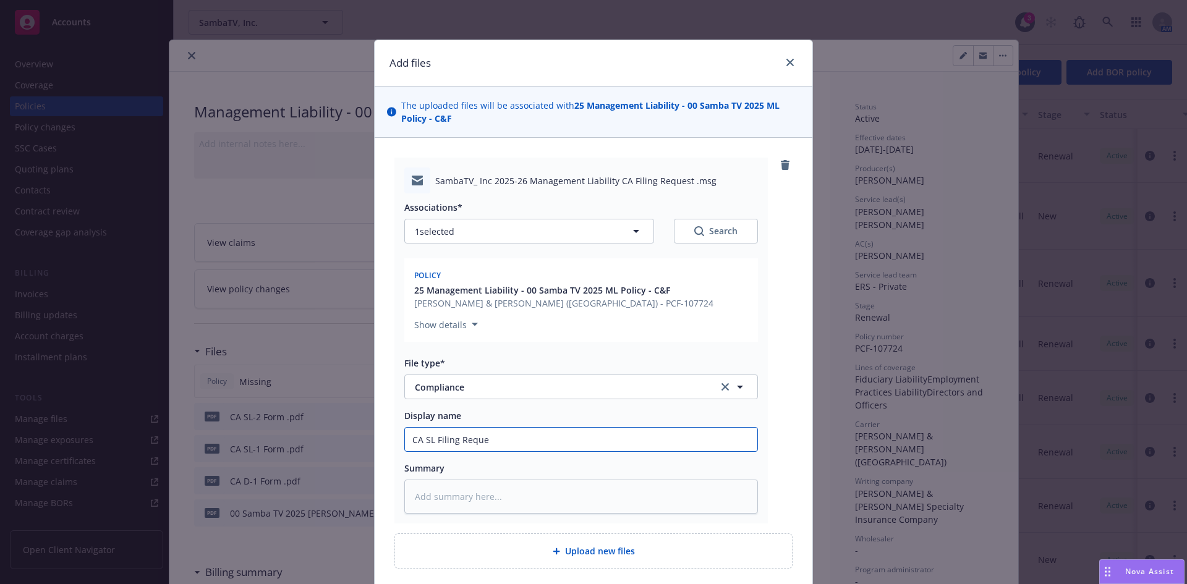
type textarea "x"
type input "CA SL Filing Reques"
type textarea "x"
type input "CA SL Filing Request"
type textarea "x"
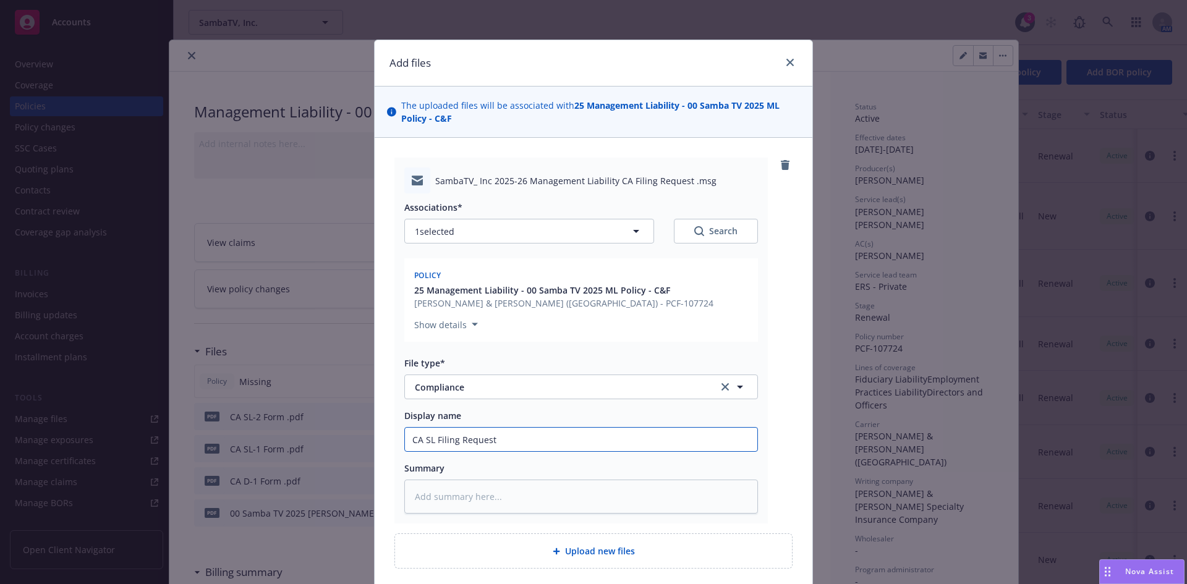
type input "CA SL Filing Request"
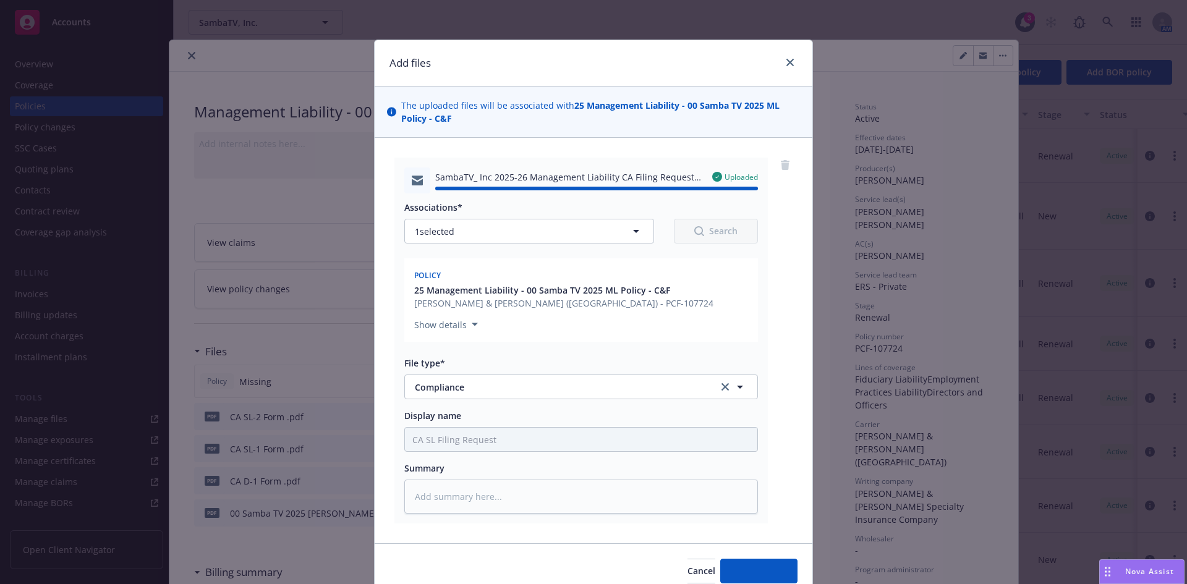
type textarea "x"
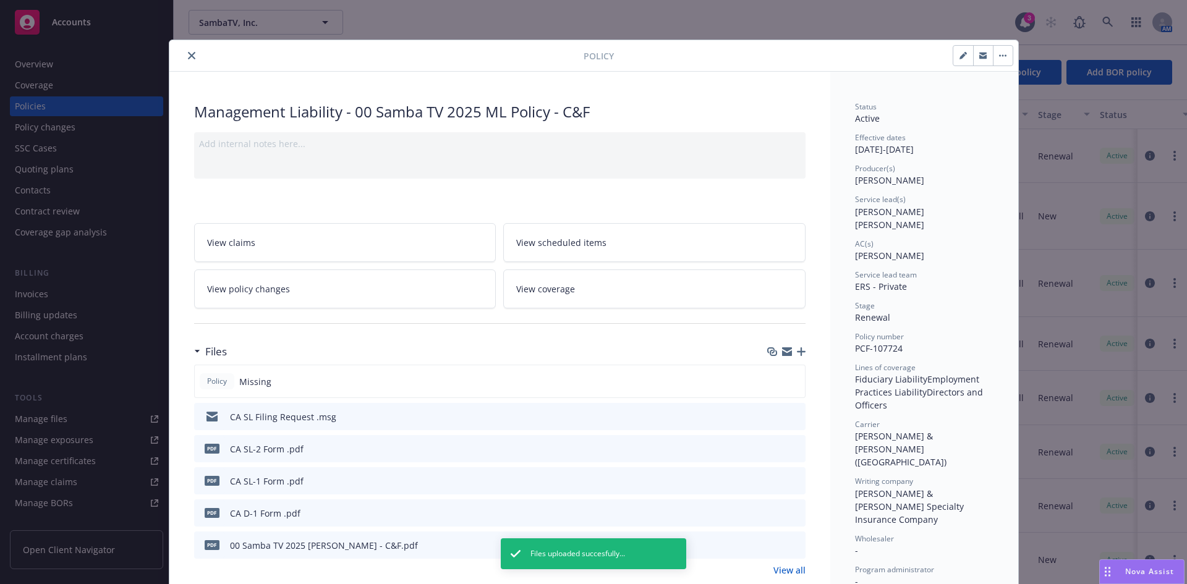
drag, startPoint x: 186, startPoint y: 53, endPoint x: 220, endPoint y: 99, distance: 57.4
click at [188, 53] on icon "close" at bounding box center [191, 55] width 7 height 7
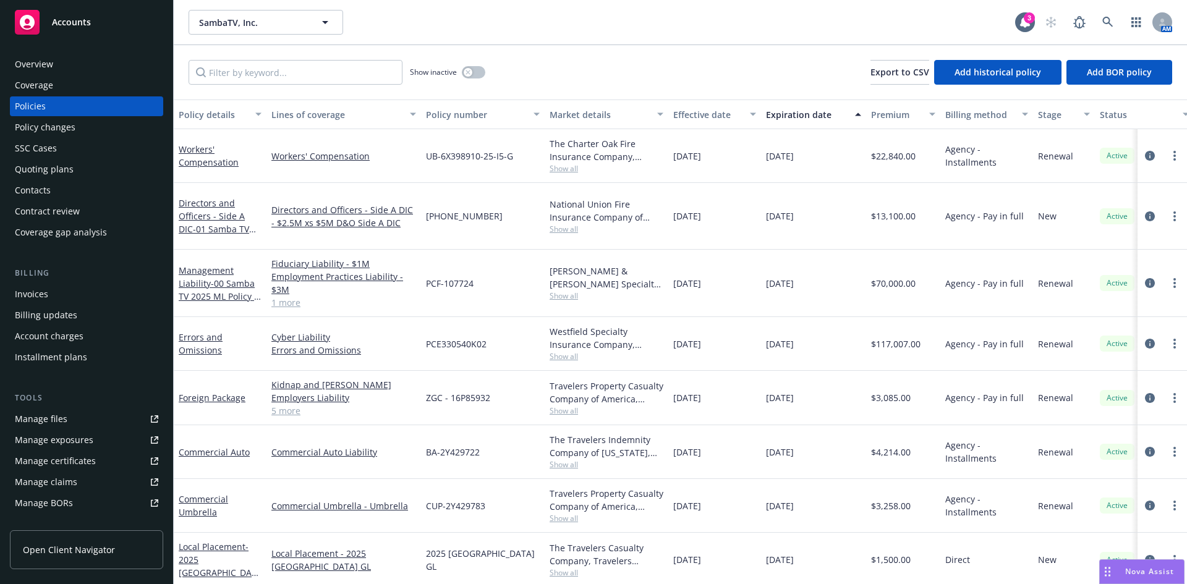
click at [519, 22] on div "SambaTV, Inc. SambaTV, Inc." at bounding box center [602, 22] width 827 height 25
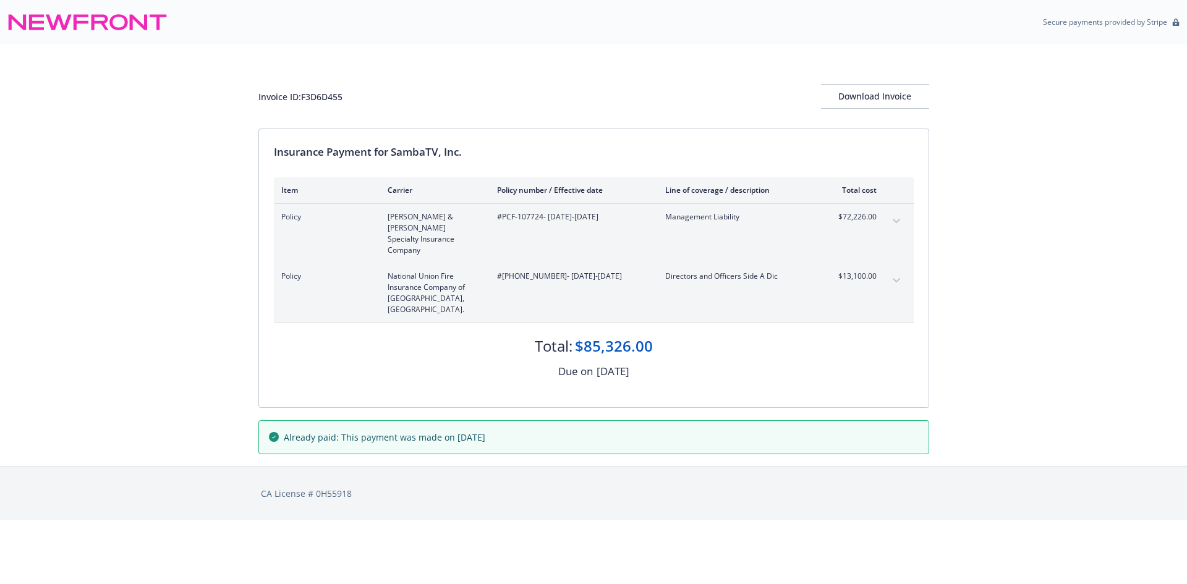
click at [898, 219] on icon "expand content" at bounding box center [896, 221] width 7 height 5
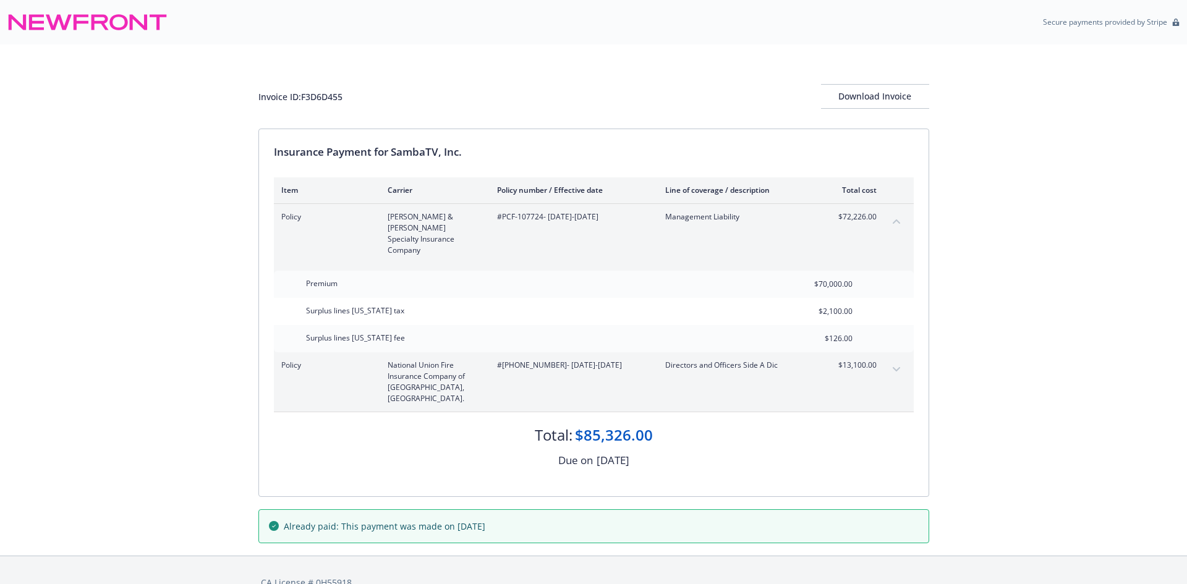
click at [899, 220] on icon "collapse content" at bounding box center [896, 221] width 7 height 5
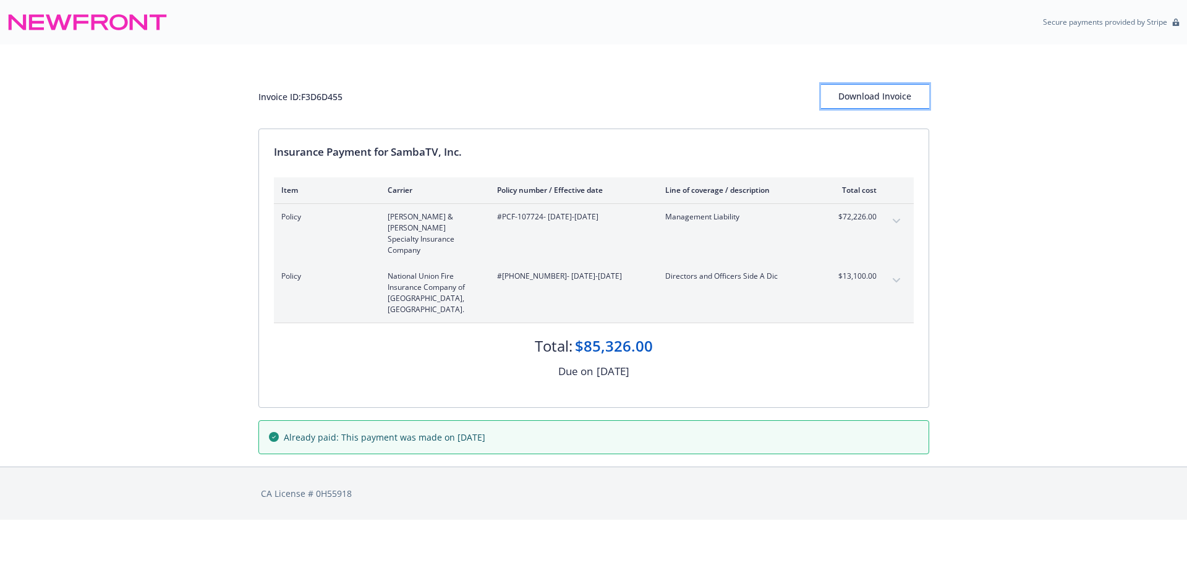
click at [891, 105] on div "Download Invoice" at bounding box center [875, 97] width 108 height 24
click at [781, 482] on div "CA License # 0H55918" at bounding box center [594, 494] width 671 height 53
